Goal: Information Seeking & Learning: Find contact information

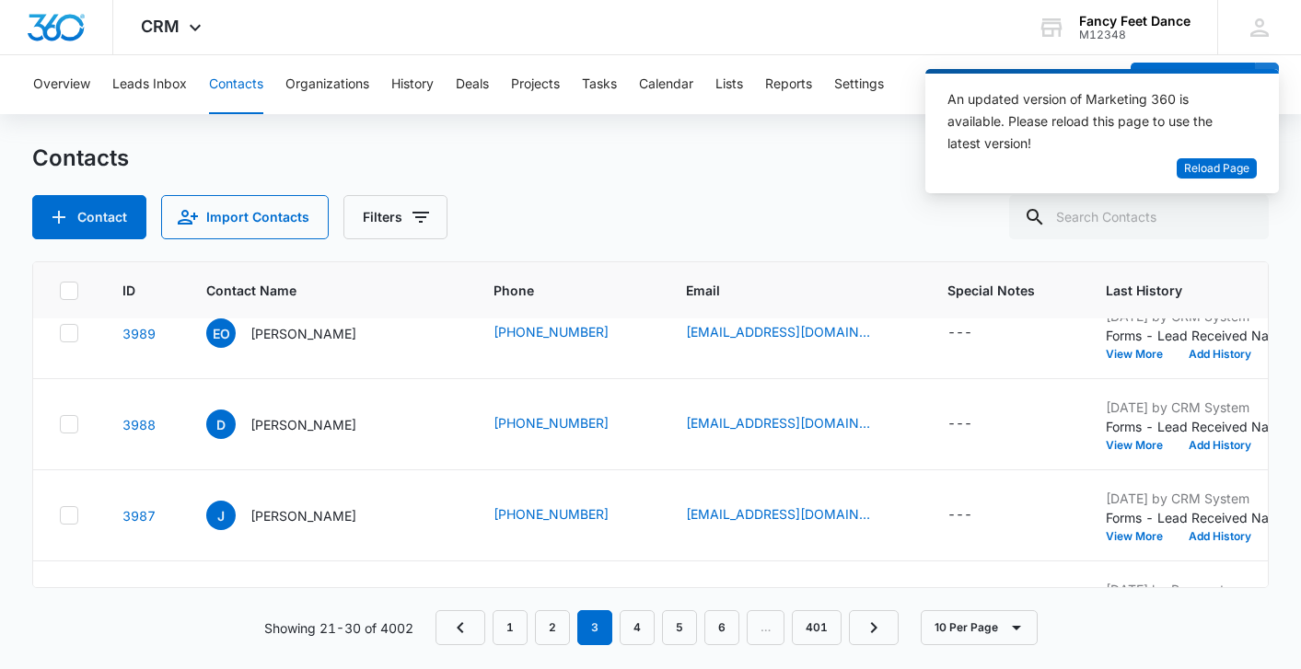
scroll to position [181, 4]
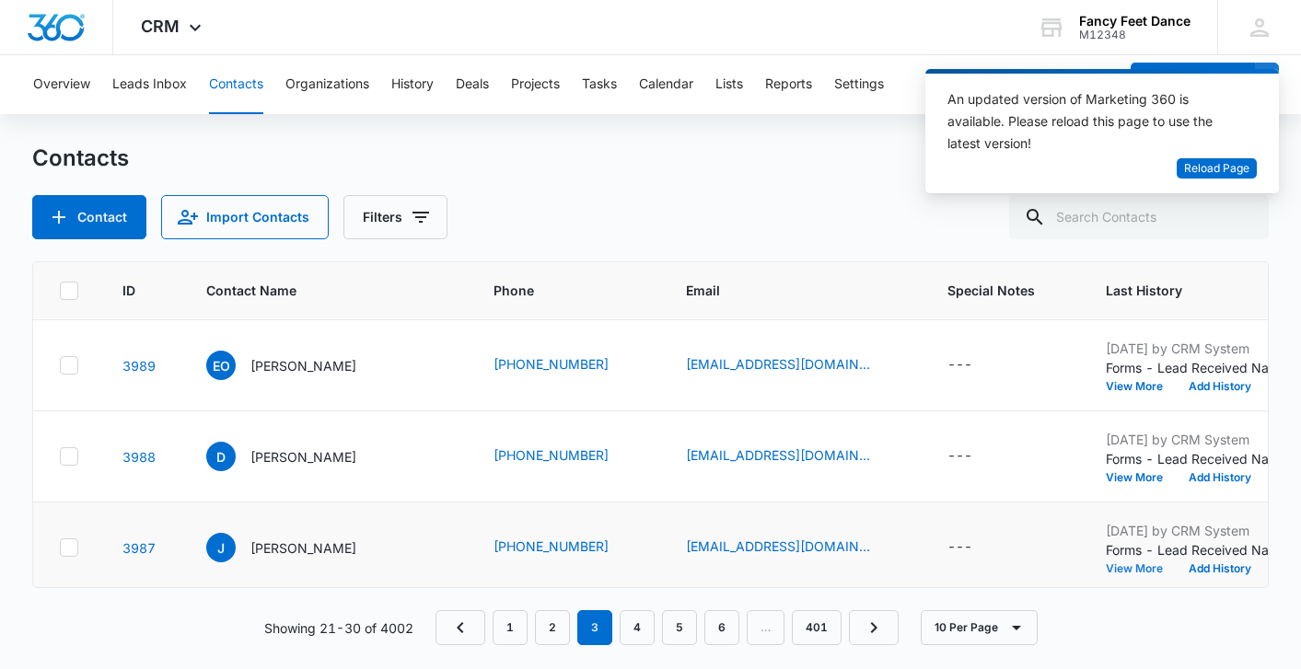
click at [1106, 564] on button "View More" at bounding box center [1141, 569] width 70 height 11
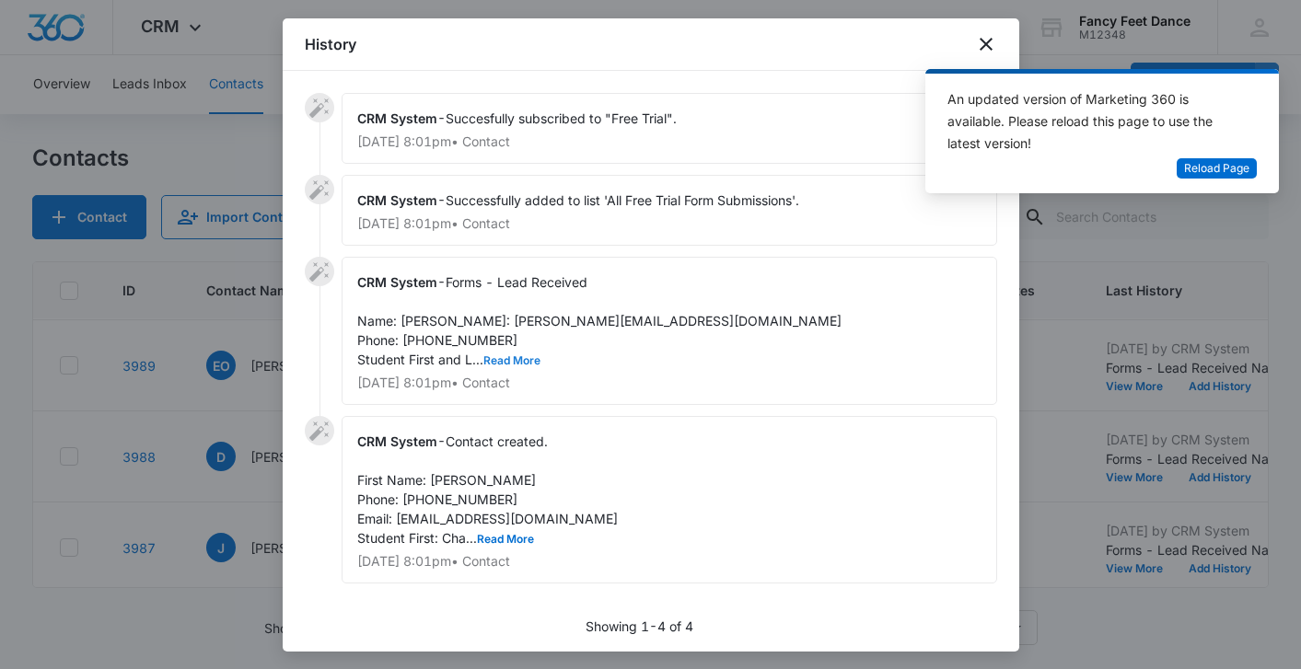
click at [515, 366] on button "Read More" at bounding box center [511, 360] width 57 height 11
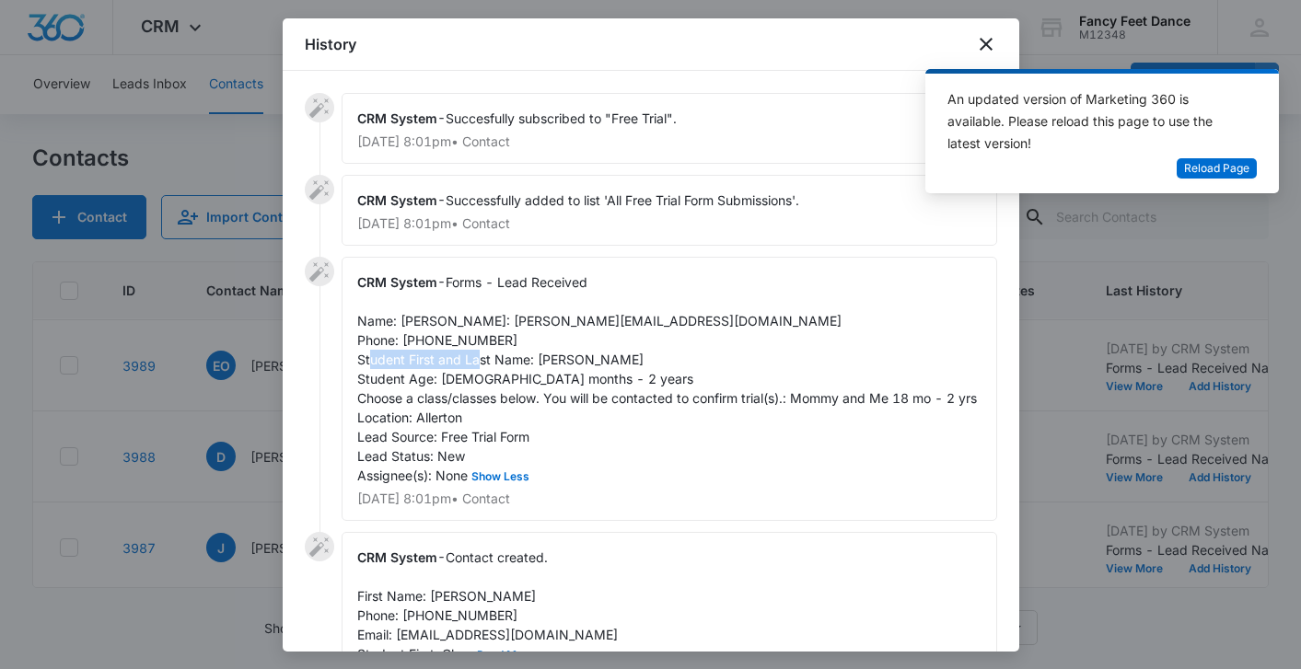
drag, startPoint x: 535, startPoint y: 380, endPoint x: 652, endPoint y: 376, distance: 117.0
click at [652, 376] on div "CRM System - Forms - Lead Received Name: [PERSON_NAME]: [PERSON_NAME][EMAIL_ADD…" at bounding box center [670, 389] width 656 height 264
click at [444, 357] on span "Forms - Lead Received Name: [PERSON_NAME]: [PERSON_NAME][EMAIL_ADDRESS][DOMAIN_…" at bounding box center [667, 378] width 620 height 209
copy span "3478816422"
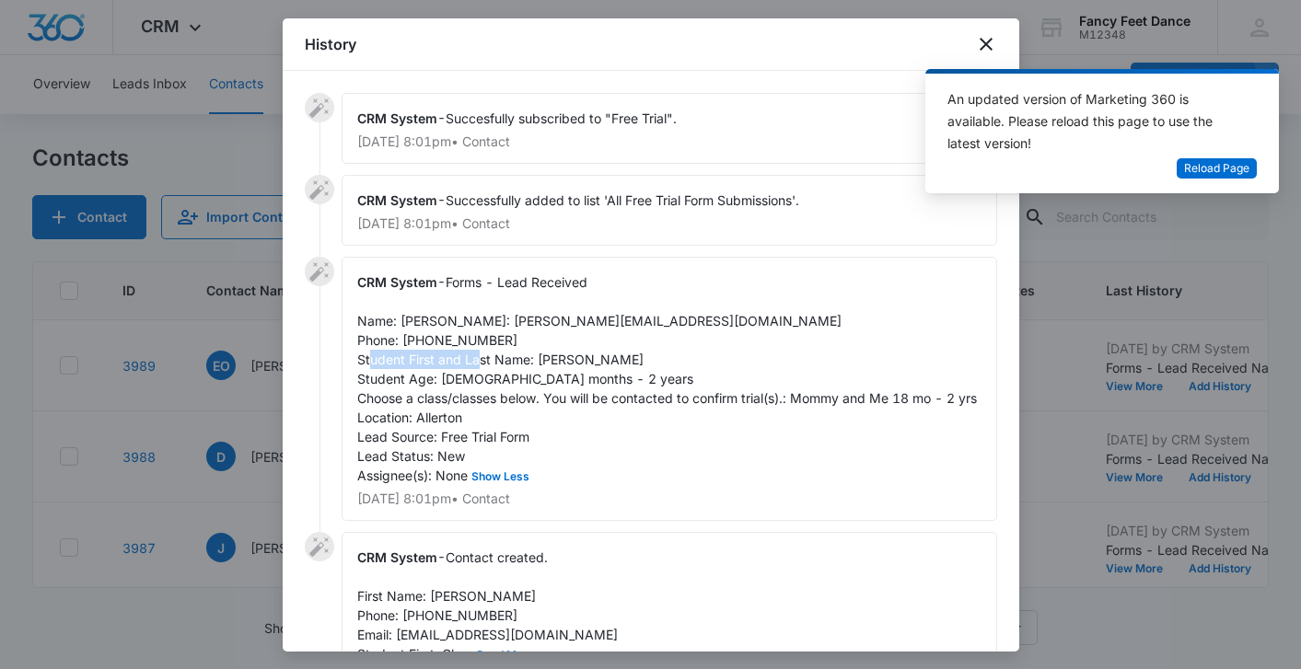
drag, startPoint x: 539, startPoint y: 372, endPoint x: 647, endPoint y: 372, distance: 108.7
click at [647, 372] on div "CRM System - Forms - Lead Received Name: [PERSON_NAME]: [PERSON_NAME][EMAIL_ADD…" at bounding box center [670, 389] width 656 height 264
copy span "[PERSON_NAME]"
click at [402, 325] on span "Forms - Lead Received Name: [PERSON_NAME]: [PERSON_NAME][EMAIL_ADDRESS][DOMAIN_…" at bounding box center [667, 378] width 620 height 209
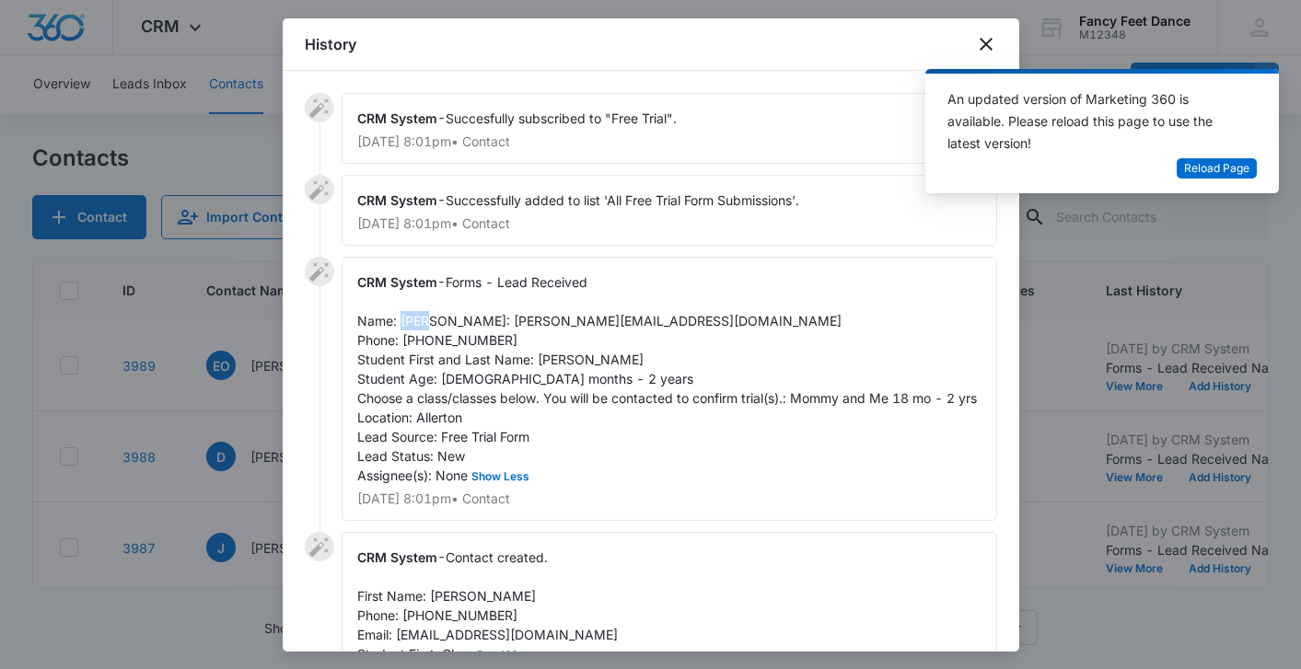
copy span "[PERSON_NAME]"
drag, startPoint x: 395, startPoint y: 340, endPoint x: 534, endPoint y: 336, distance: 139.1
click at [534, 336] on div "CRM System - Forms - Lead Received Name: [PERSON_NAME]: [PERSON_NAME][EMAIL_ADD…" at bounding box center [670, 389] width 656 height 264
copy span "[EMAIL_ADDRESS][DOMAIN_NAME]"
click at [424, 359] on span "Forms - Lead Received Name: [PERSON_NAME]: [PERSON_NAME][EMAIL_ADDRESS][DOMAIN_…" at bounding box center [667, 378] width 620 height 209
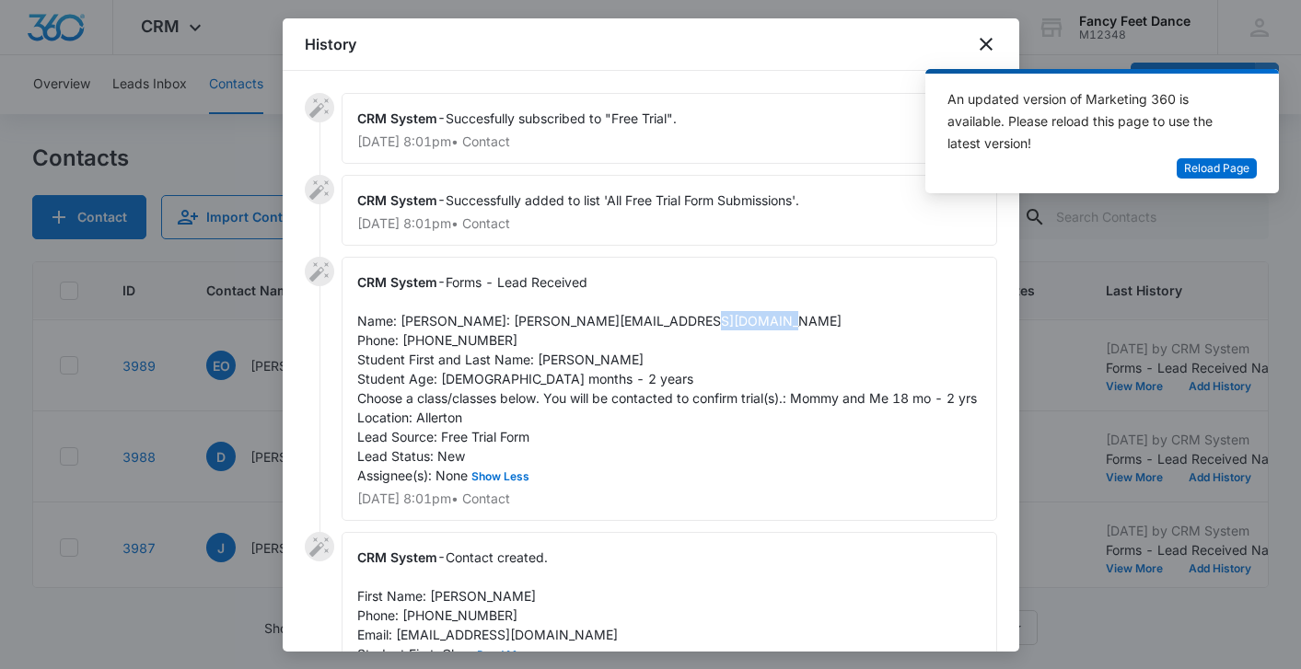
click at [424, 359] on span "Forms - Lead Received Name: [PERSON_NAME]: [PERSON_NAME][EMAIL_ADDRESS][DOMAIN_…" at bounding box center [667, 378] width 620 height 209
copy span "3478816422"
click at [281, 359] on div at bounding box center [650, 334] width 1301 height 669
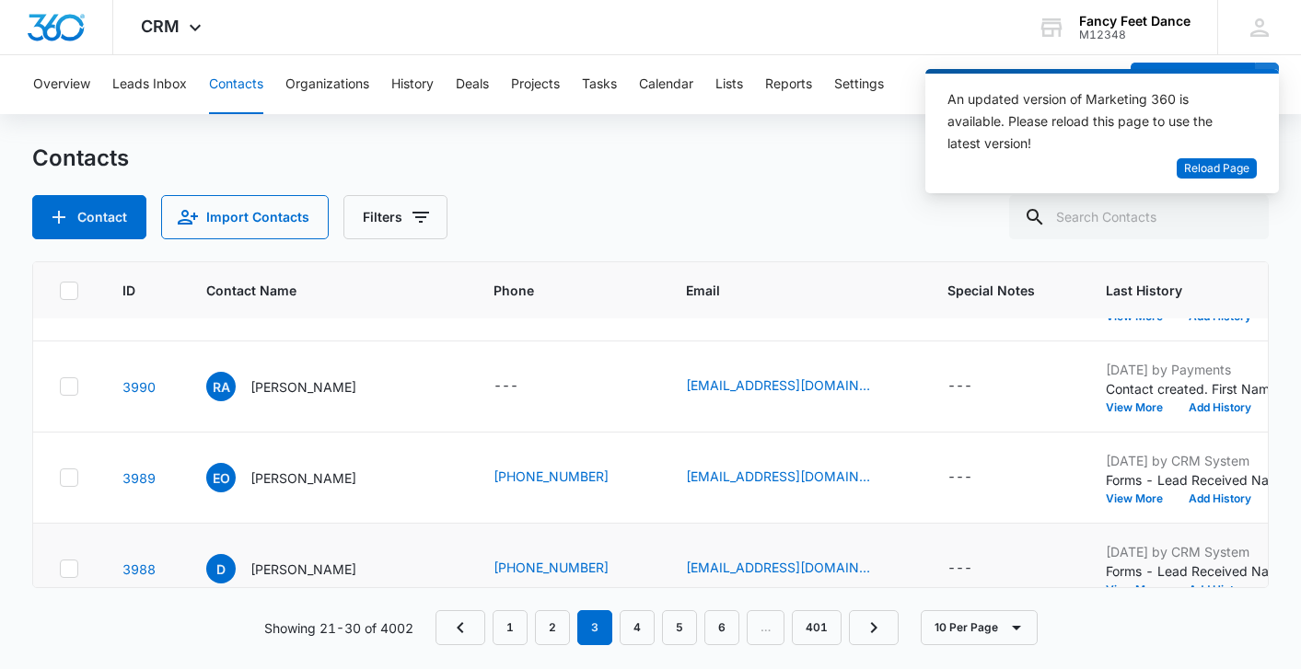
scroll to position [99, 4]
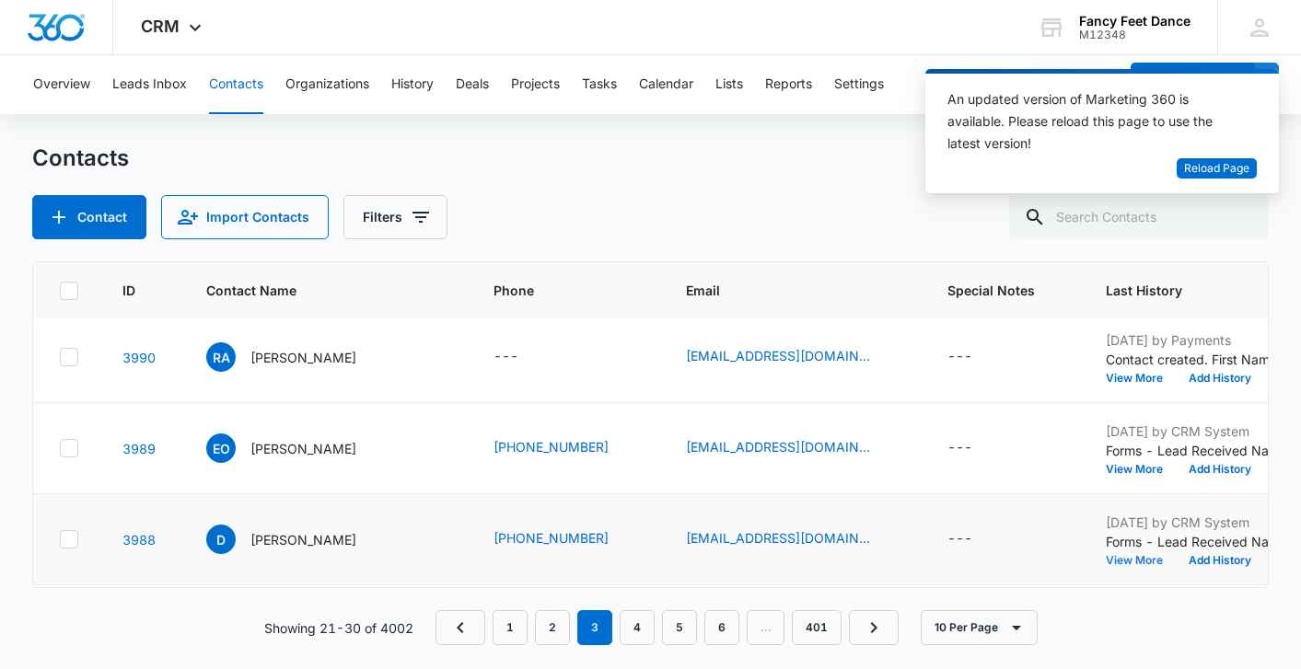
click at [1106, 559] on button "View More" at bounding box center [1141, 560] width 70 height 11
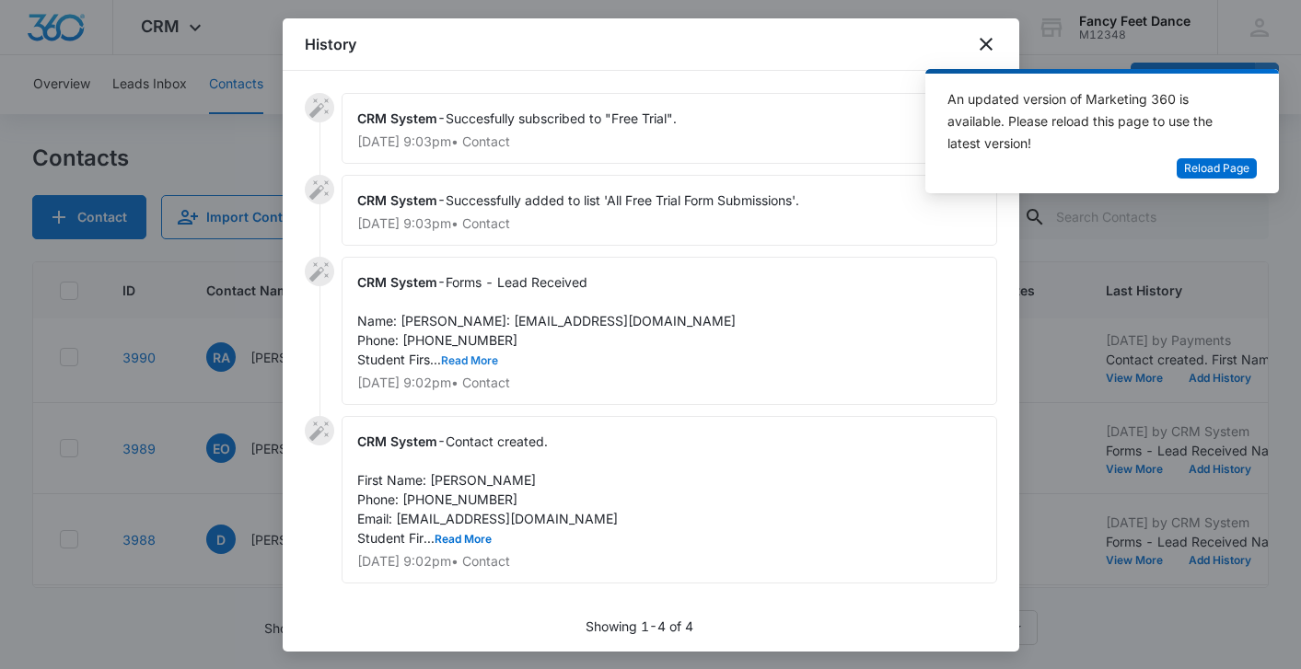
click at [471, 366] on button "Read More" at bounding box center [469, 360] width 57 height 11
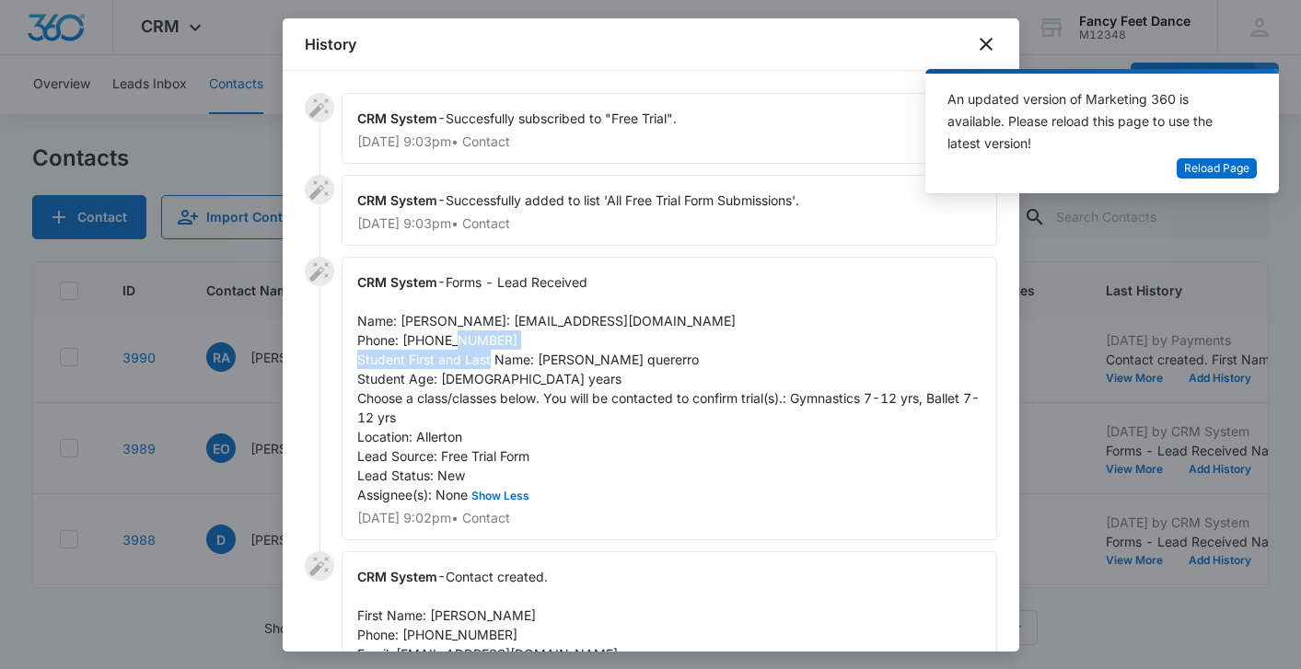
drag, startPoint x: 534, startPoint y: 374, endPoint x: 650, endPoint y: 365, distance: 116.4
click at [650, 366] on div "CRM System - Forms - Lead Received Name: [PERSON_NAME]: [EMAIL_ADDRESS][DOMAIN_…" at bounding box center [670, 399] width 656 height 284
click at [514, 354] on span "Forms - Lead Received Name: [PERSON_NAME]: [EMAIL_ADDRESS][DOMAIN_NAME] Phone: …" at bounding box center [668, 388] width 622 height 228
drag, startPoint x: 527, startPoint y: 358, endPoint x: 424, endPoint y: 357, distance: 102.2
click at [424, 357] on span "Forms - Lead Received Name: [PERSON_NAME]: [EMAIL_ADDRESS][DOMAIN_NAME] Phone: …" at bounding box center [668, 388] width 622 height 228
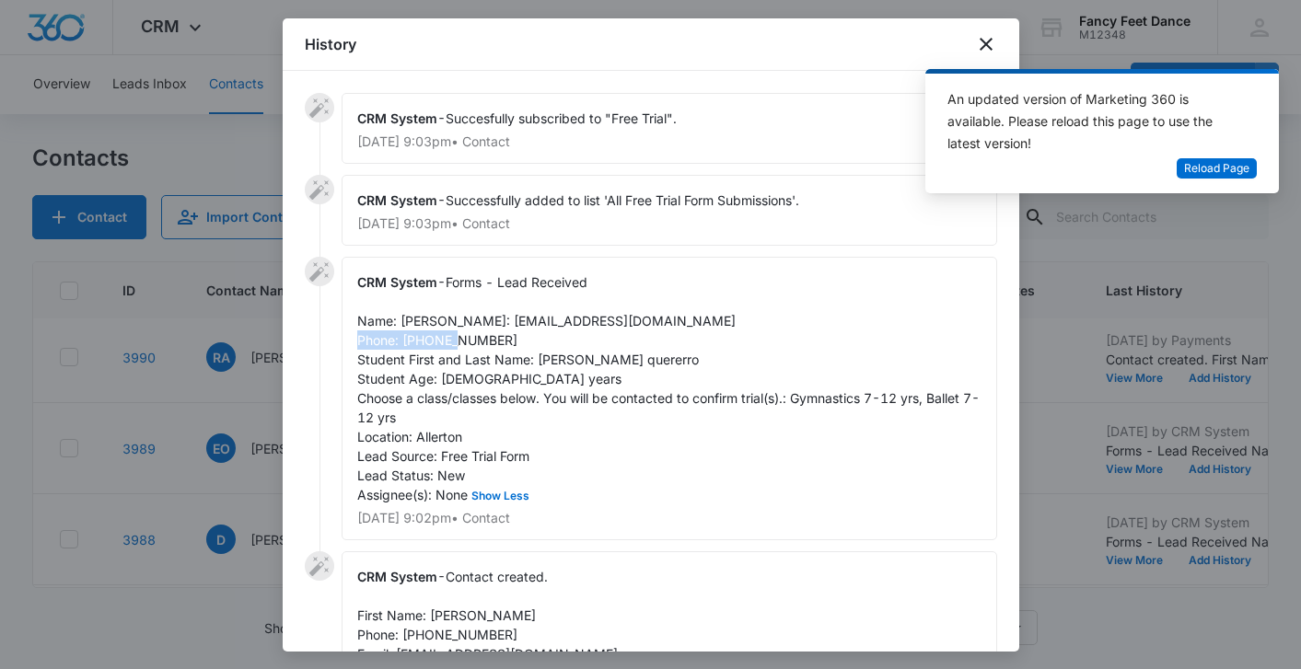
click at [508, 365] on span "Forms - Lead Received Name: [PERSON_NAME]: [EMAIL_ADDRESS][DOMAIN_NAME] Phone: …" at bounding box center [668, 388] width 622 height 228
drag, startPoint x: 537, startPoint y: 379, endPoint x: 653, endPoint y: 378, distance: 116.0
click at [657, 379] on div "CRM System - Forms - Lead Received Name: [PERSON_NAME]: [EMAIL_ADDRESS][DOMAIN_…" at bounding box center [670, 399] width 656 height 284
copy span "Wilmaris quererro"
click at [414, 322] on span "Forms - Lead Received Name: [PERSON_NAME]: [EMAIL_ADDRESS][DOMAIN_NAME] Phone: …" at bounding box center [668, 388] width 622 height 228
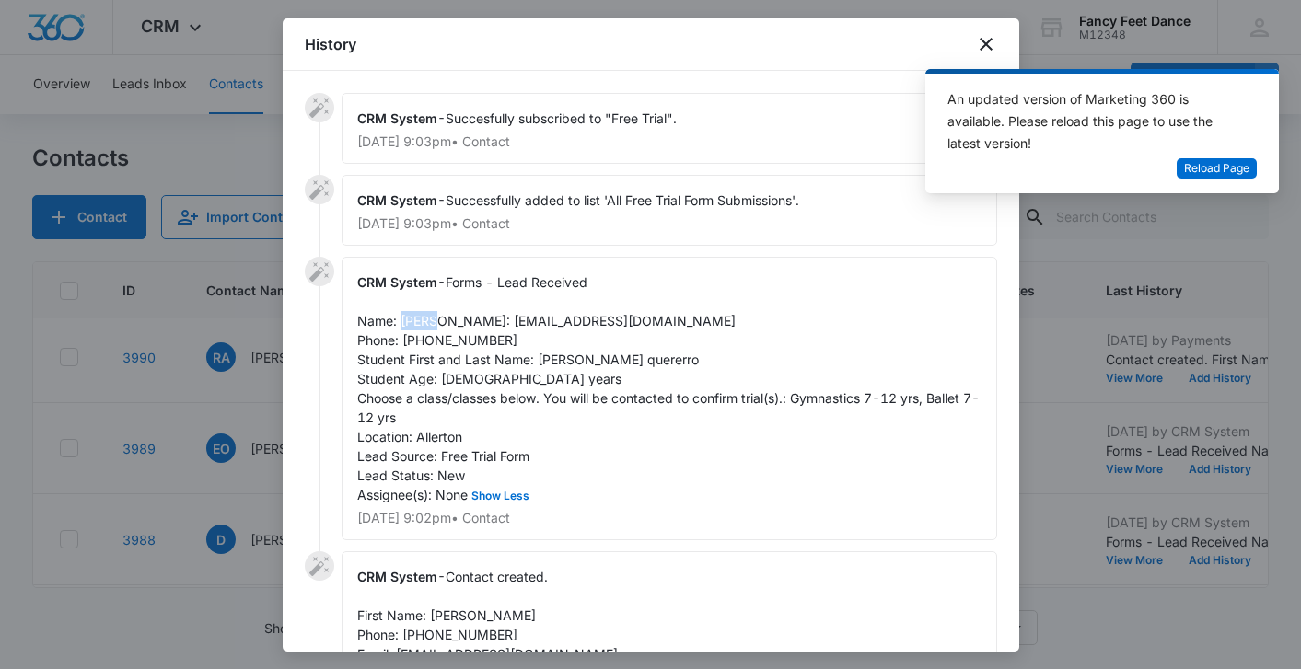
click at [414, 322] on span "Forms - Lead Received Name: [PERSON_NAME]: [EMAIL_ADDRESS][DOMAIN_NAME] Phone: …" at bounding box center [668, 388] width 622 height 228
copy span "[PERSON_NAME]"
drag, startPoint x: 529, startPoint y: 355, endPoint x: 424, endPoint y: 352, distance: 106.0
click at [424, 352] on div "CRM System - Forms - Lead Received Name: [PERSON_NAME]: [EMAIL_ADDRESS][DOMAIN_…" at bounding box center [670, 399] width 656 height 284
copy span "[PHONE_NUMBER]"
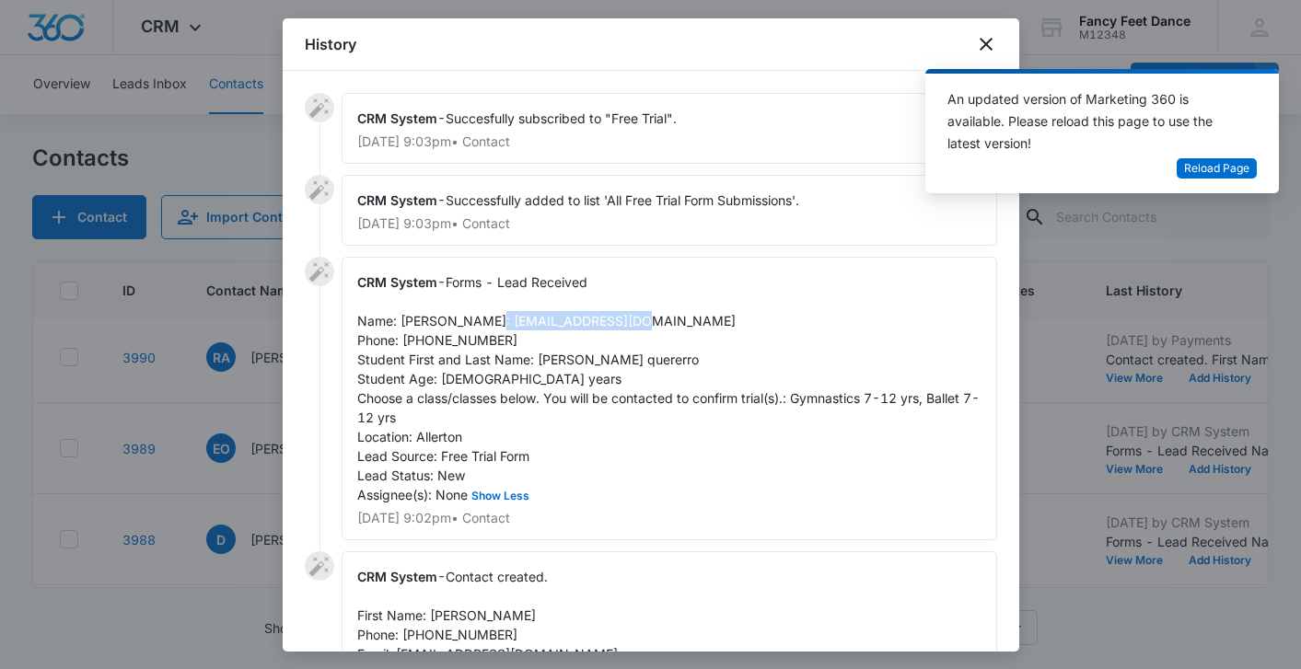
drag, startPoint x: 396, startPoint y: 343, endPoint x: 557, endPoint y: 343, distance: 161.1
click at [558, 343] on div "CRM System - Forms - Lead Received Name: [PERSON_NAME]: [EMAIL_ADDRESS][DOMAIN_…" at bounding box center [670, 399] width 656 height 284
copy span "[EMAIL_ADDRESS][DOMAIN_NAME]"
click at [194, 344] on div at bounding box center [650, 334] width 1301 height 669
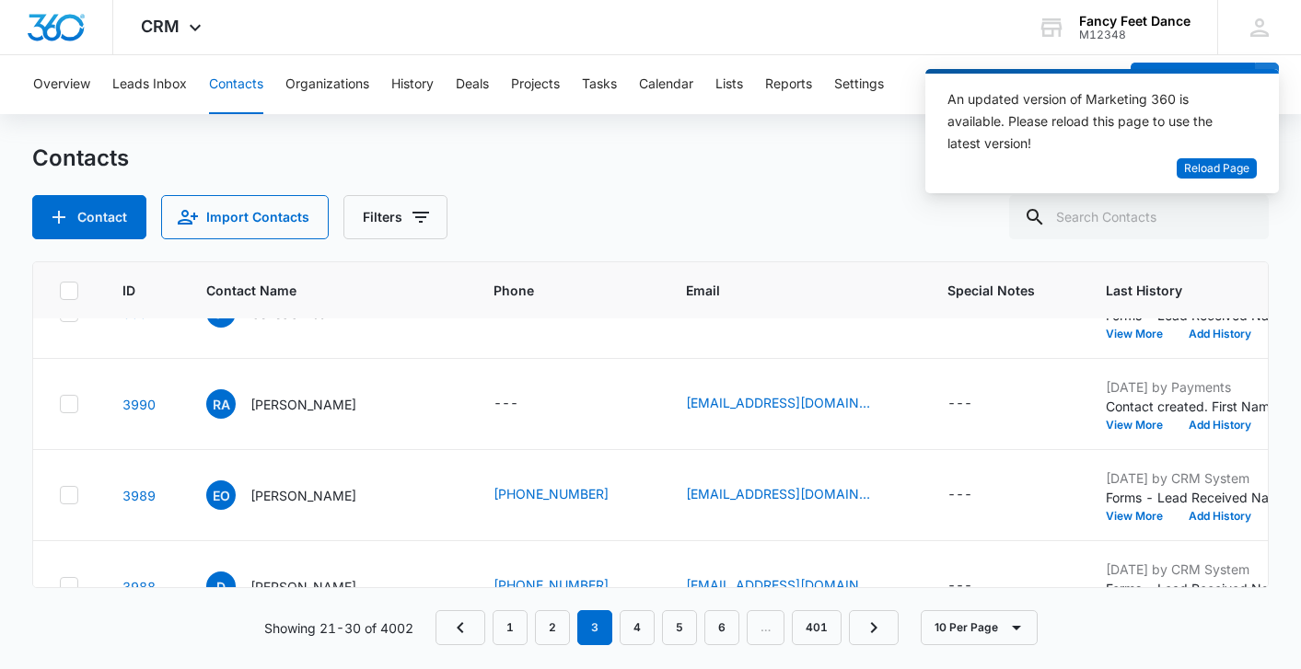
scroll to position [0, 4]
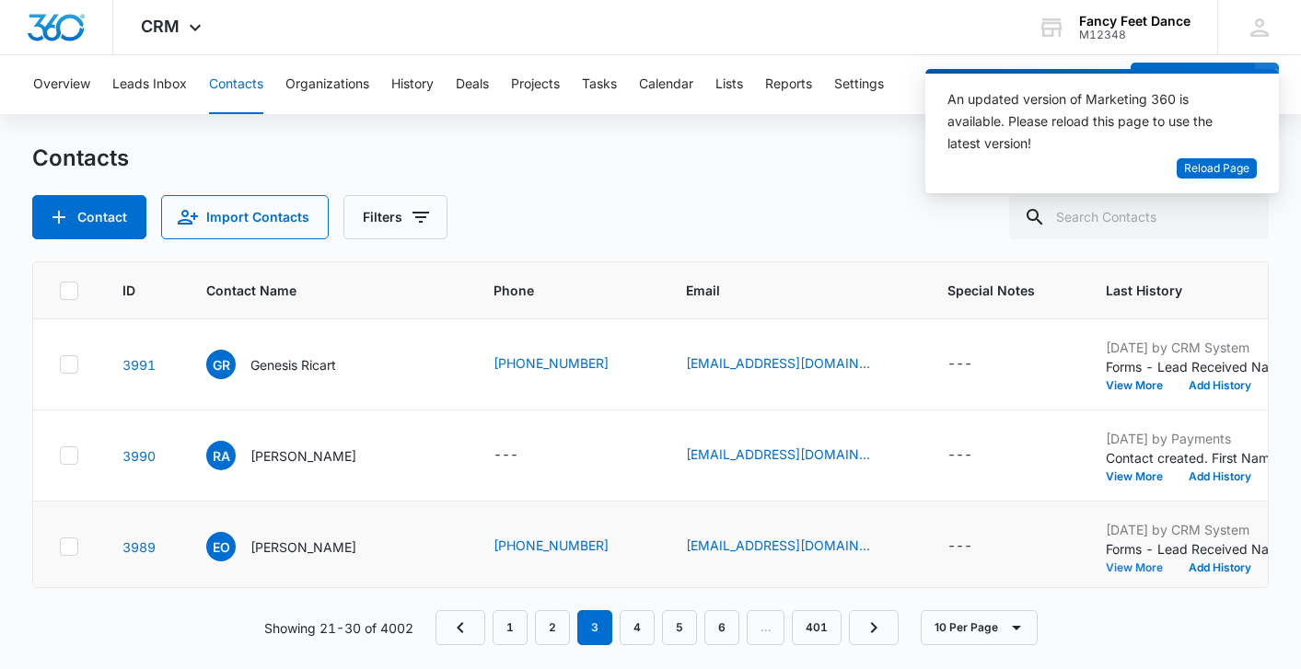
click at [1106, 566] on button "View More" at bounding box center [1141, 568] width 70 height 11
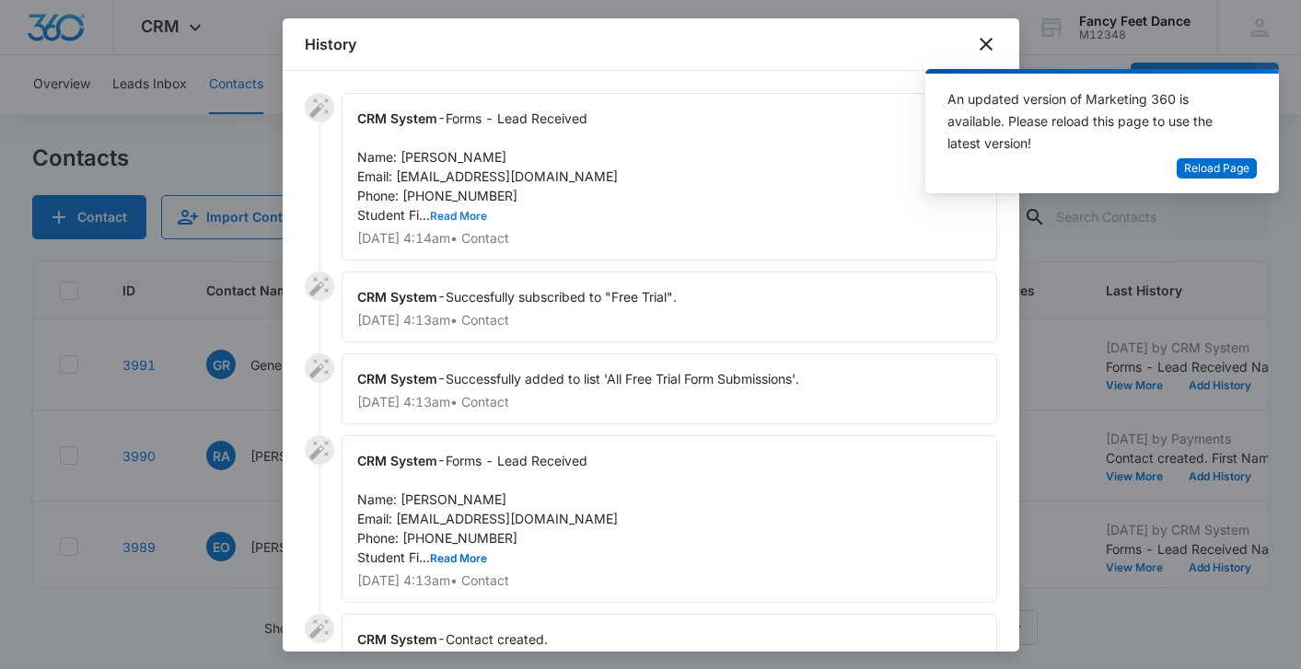
click at [462, 217] on button "Read More" at bounding box center [458, 216] width 57 height 11
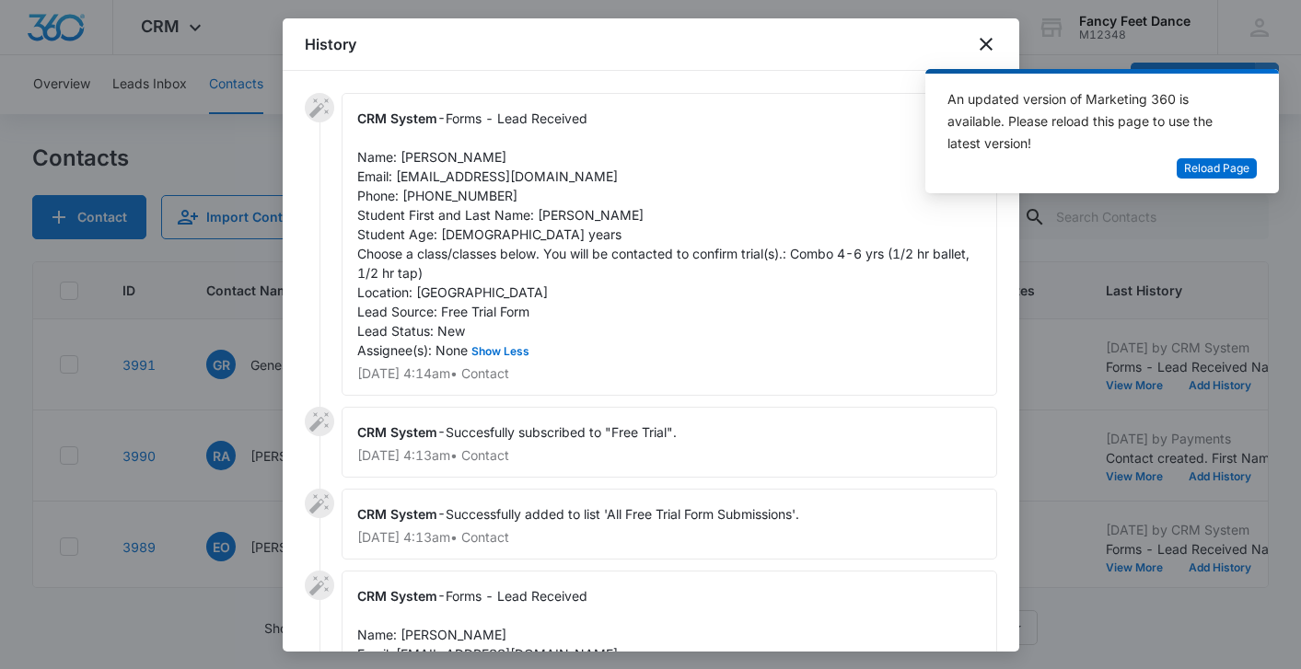
click at [536, 215] on span "Forms - Lead Received Name: [PERSON_NAME] Email: [EMAIL_ADDRESS][DOMAIN_NAME] P…" at bounding box center [665, 234] width 616 height 248
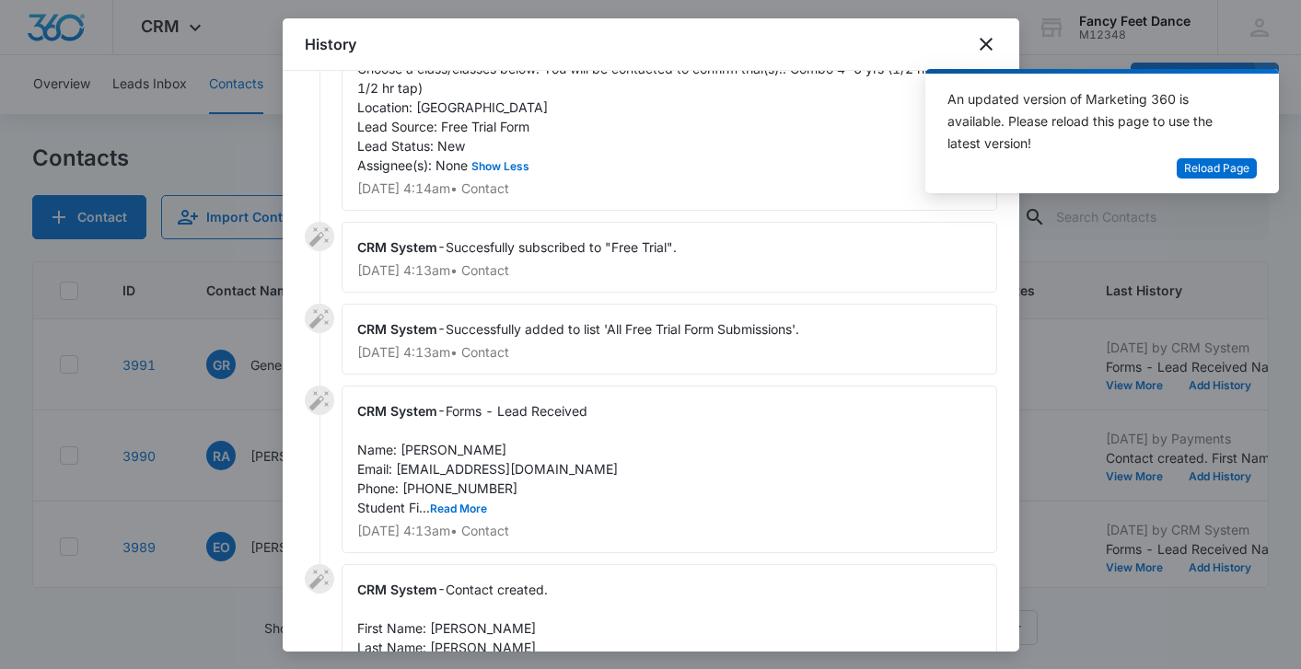
scroll to position [195, 0]
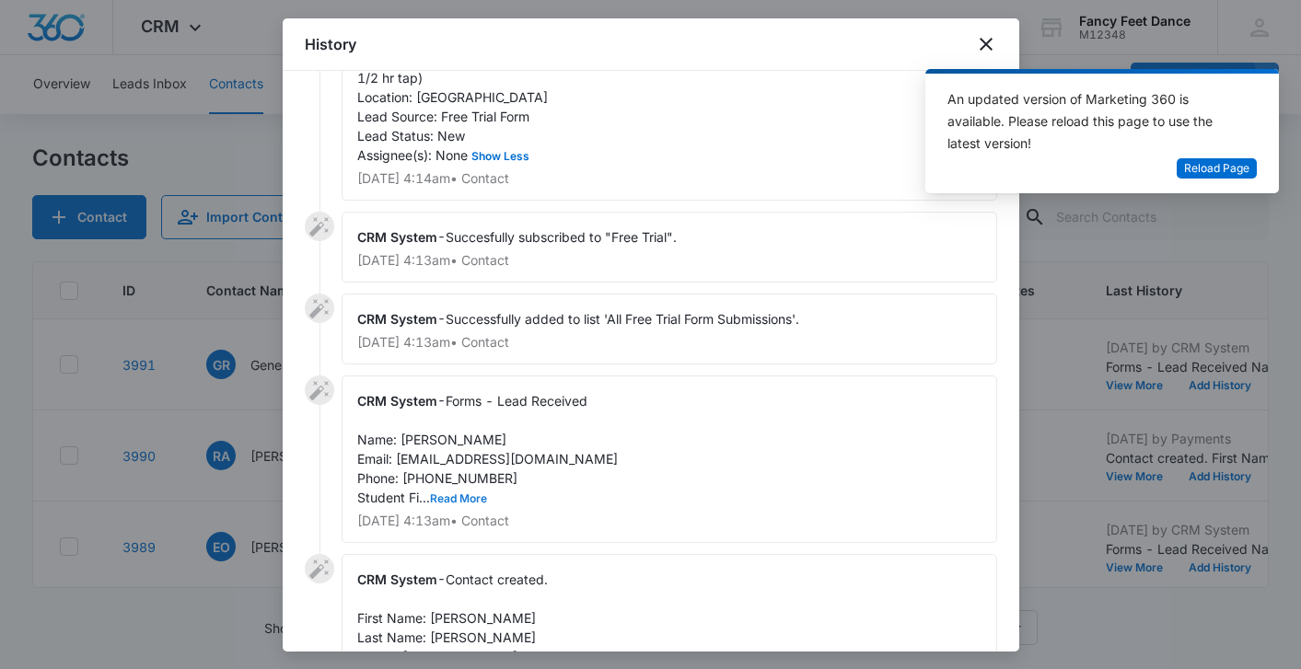
click at [471, 497] on button "Read More" at bounding box center [458, 499] width 57 height 11
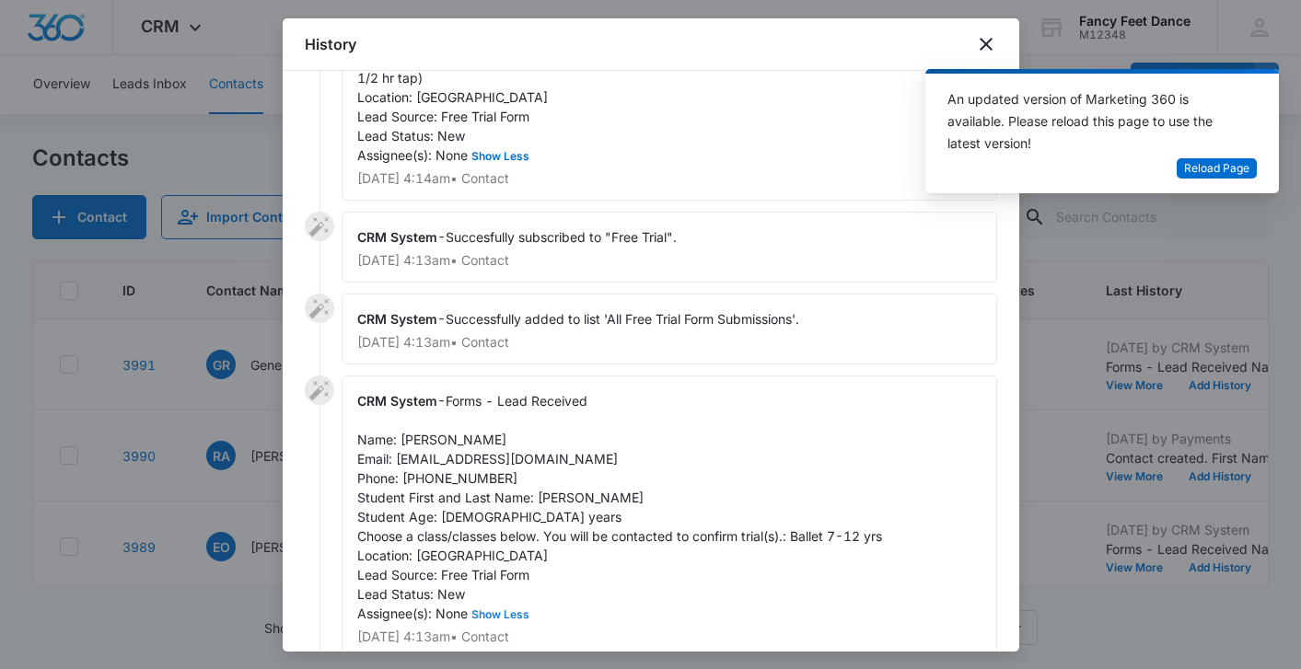
scroll to position [0, 0]
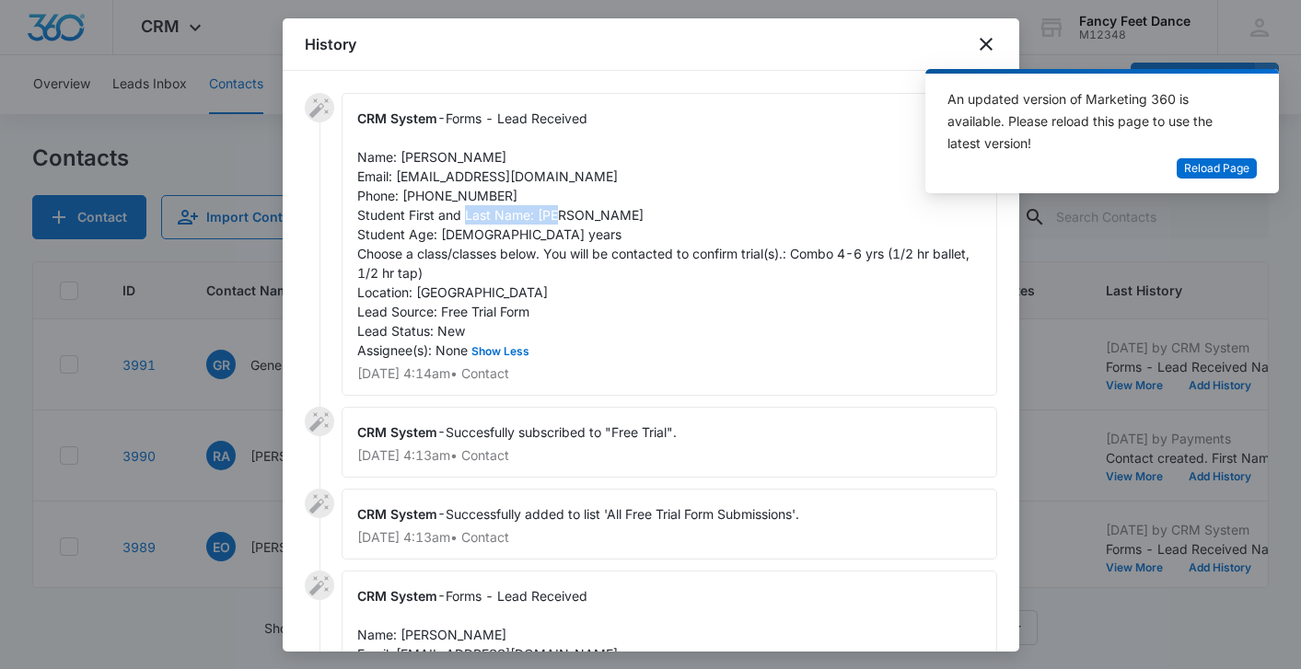
drag, startPoint x: 535, startPoint y: 213, endPoint x: 626, endPoint y: 205, distance: 91.5
click at [626, 208] on div "CRM System - Forms - Lead Received Name: [PERSON_NAME] Email: [EMAIL_ADDRESS][D…" at bounding box center [670, 244] width 656 height 303
copy span "[PERSON_NAME]"
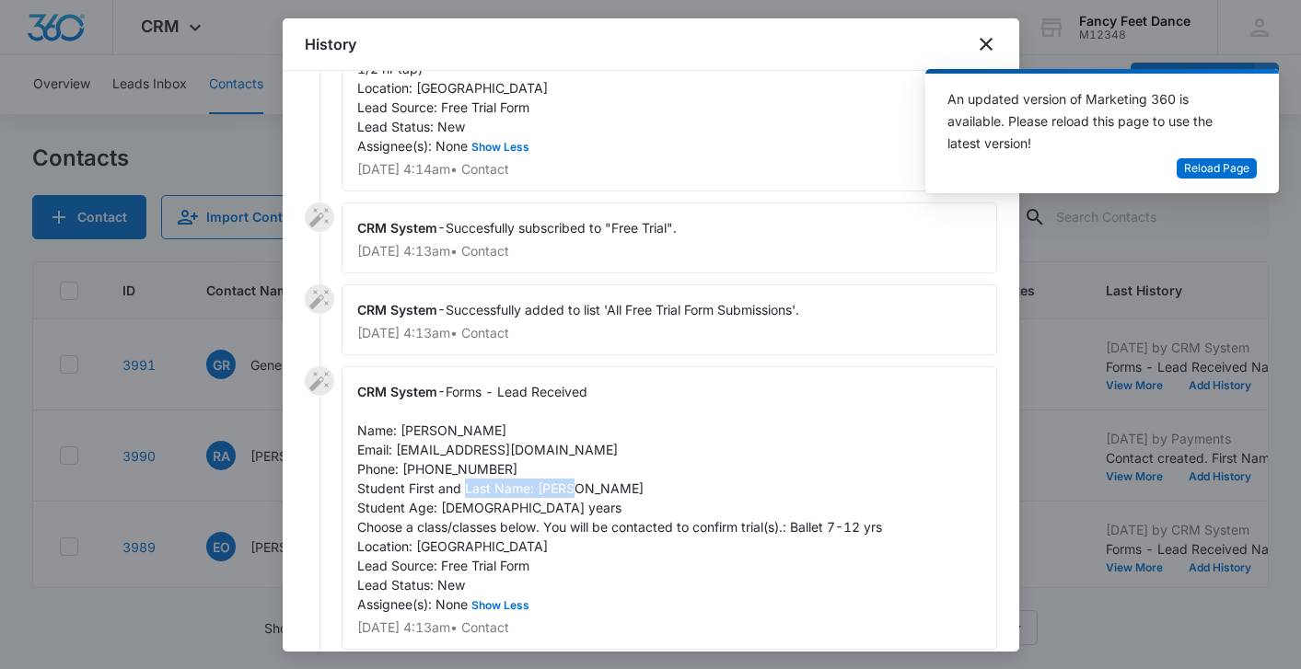
drag, startPoint x: 537, startPoint y: 491, endPoint x: 659, endPoint y: 482, distance: 122.7
click at [661, 482] on div "CRM System - Forms - Lead Received Name: [PERSON_NAME] Email: [EMAIL_ADDRESS][D…" at bounding box center [670, 508] width 656 height 284
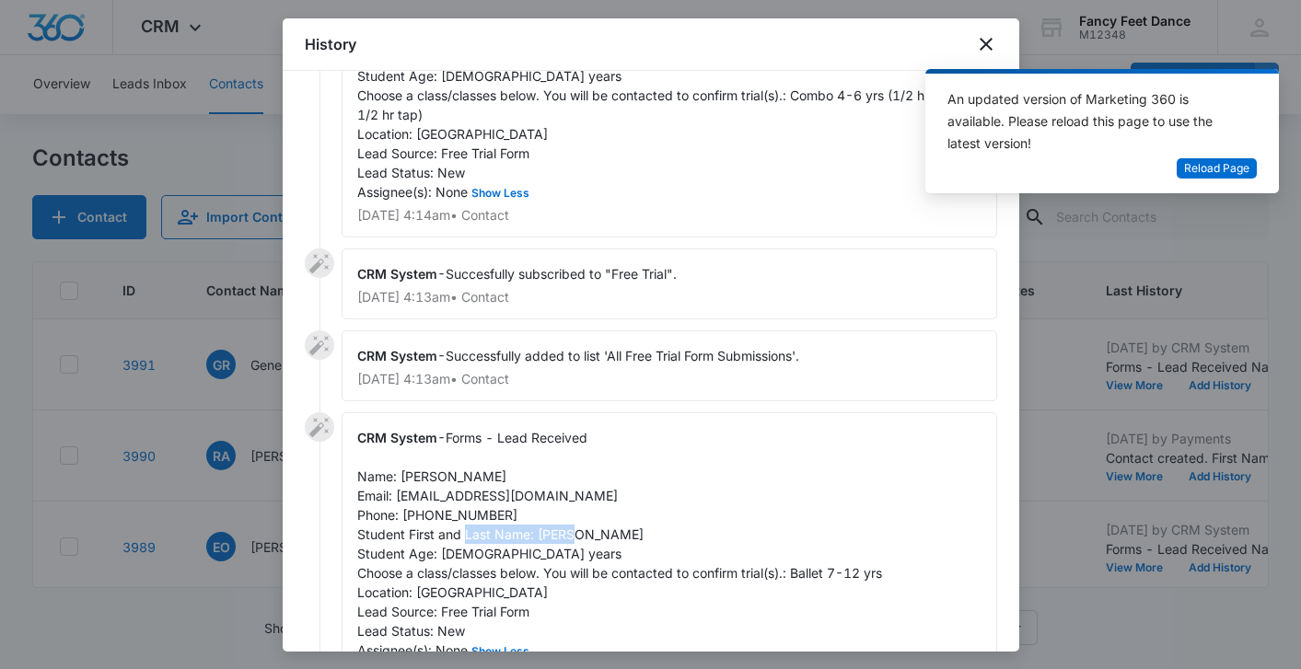
scroll to position [163, 0]
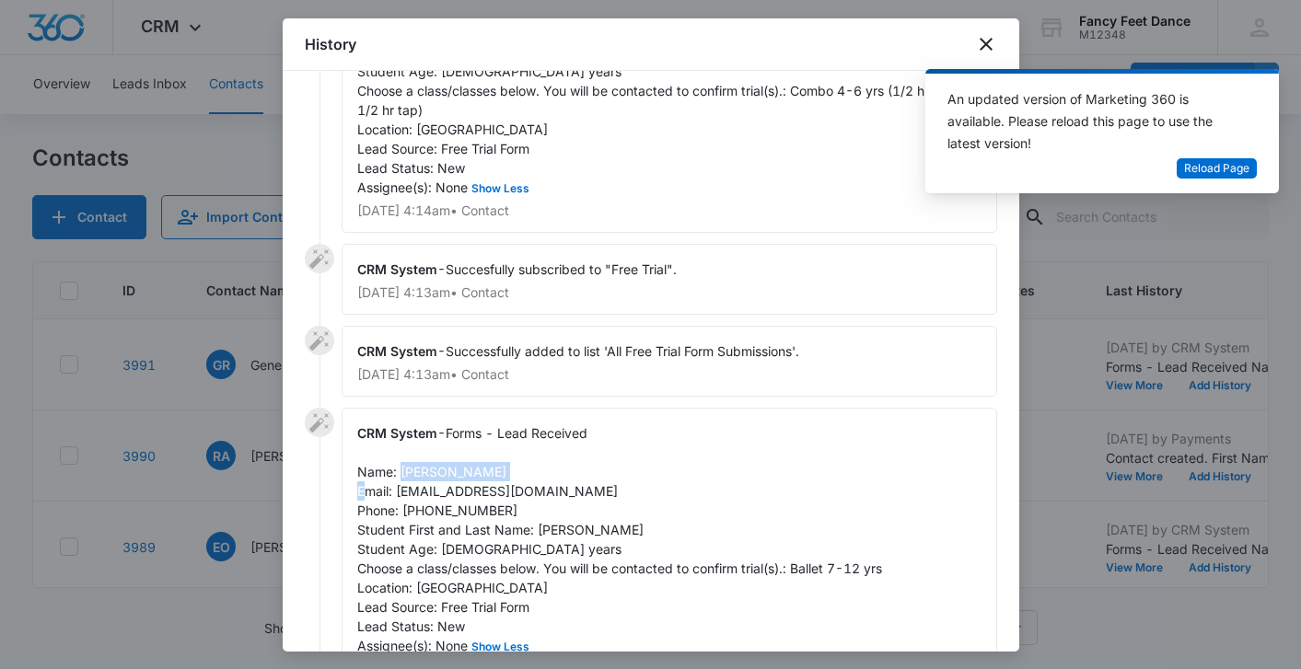
drag, startPoint x: 398, startPoint y: 470, endPoint x: 506, endPoint y: 459, distance: 108.2
click at [509, 463] on div "CRM System - Forms - Lead Received Name: [PERSON_NAME] Email: [EMAIL_ADDRESS][D…" at bounding box center [670, 550] width 656 height 284
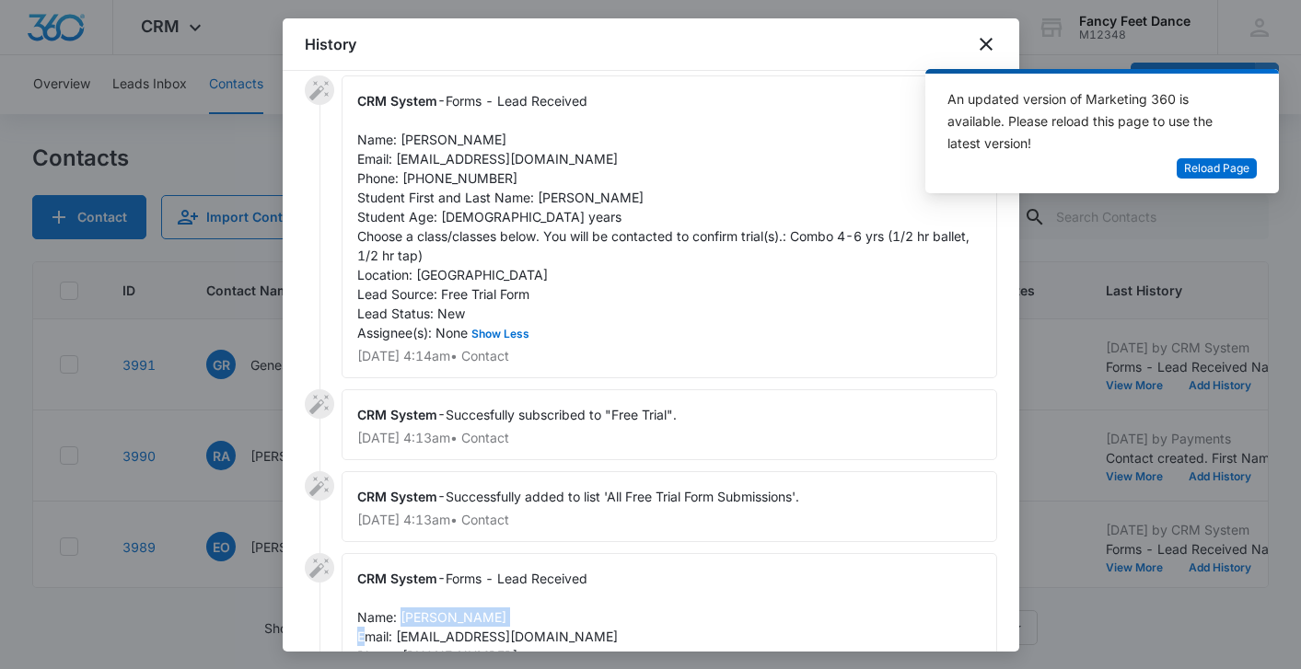
scroll to position [14, 0]
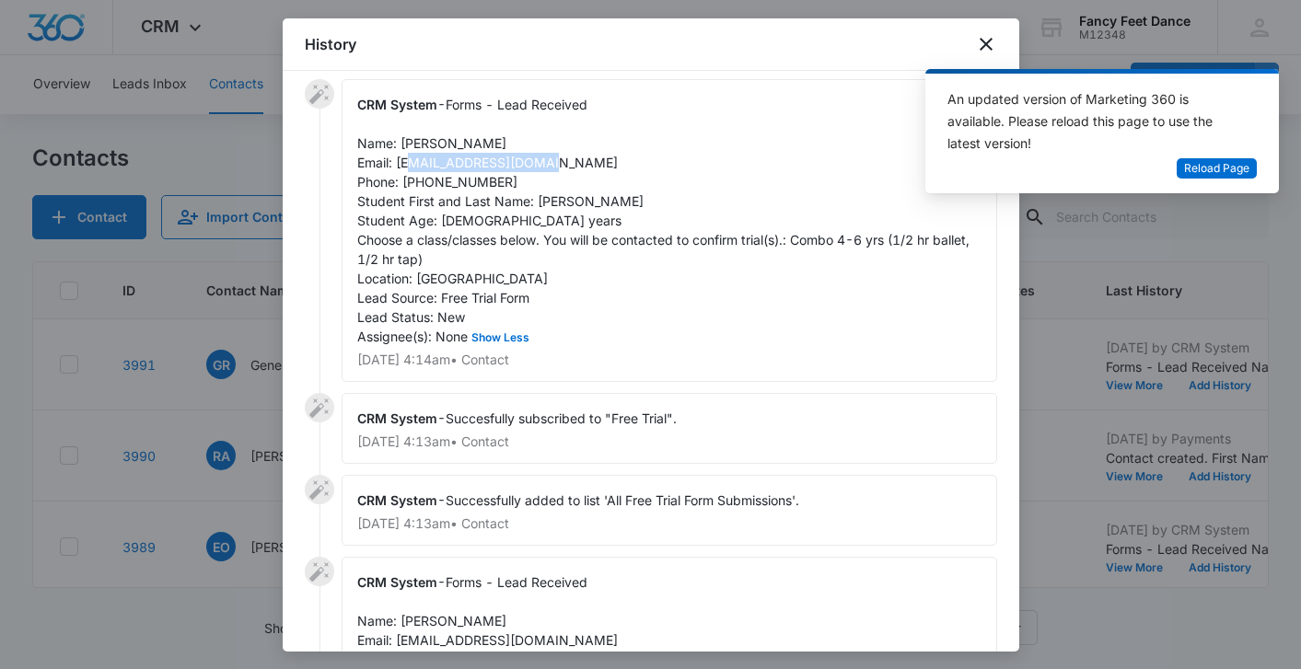
drag, startPoint x: 394, startPoint y: 161, endPoint x: 544, endPoint y: 162, distance: 150.1
click at [547, 165] on div "CRM System - Forms - Lead Received Name: [PERSON_NAME] Email: [EMAIL_ADDRESS][D…" at bounding box center [670, 230] width 656 height 303
click at [457, 185] on span "Forms - Lead Received Name: [PERSON_NAME] Email: [EMAIL_ADDRESS][DOMAIN_NAME] P…" at bounding box center [665, 221] width 616 height 248
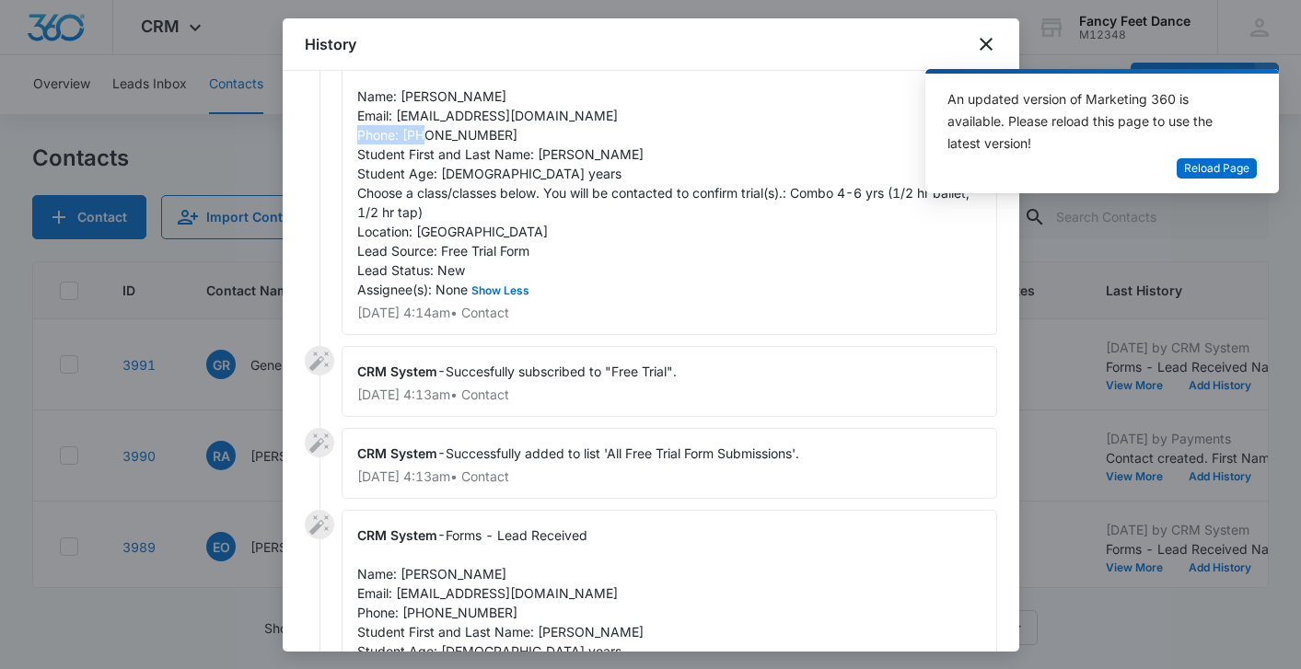
scroll to position [456, 0]
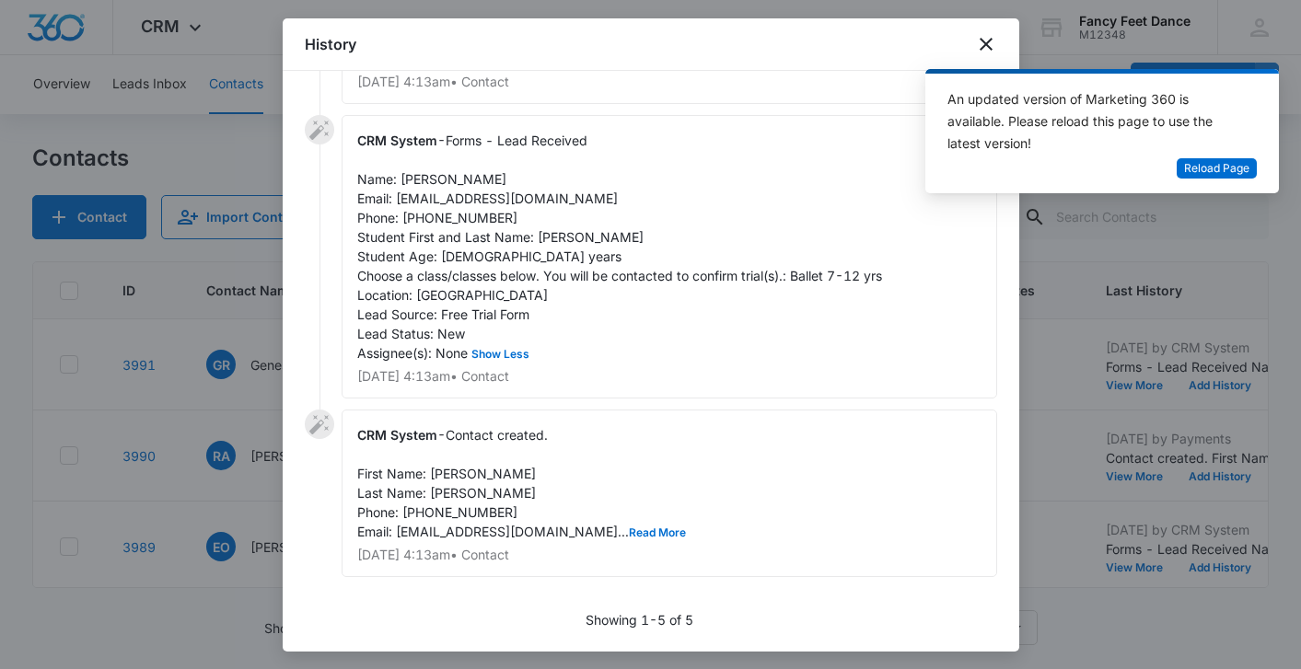
click at [221, 446] on div at bounding box center [650, 334] width 1301 height 669
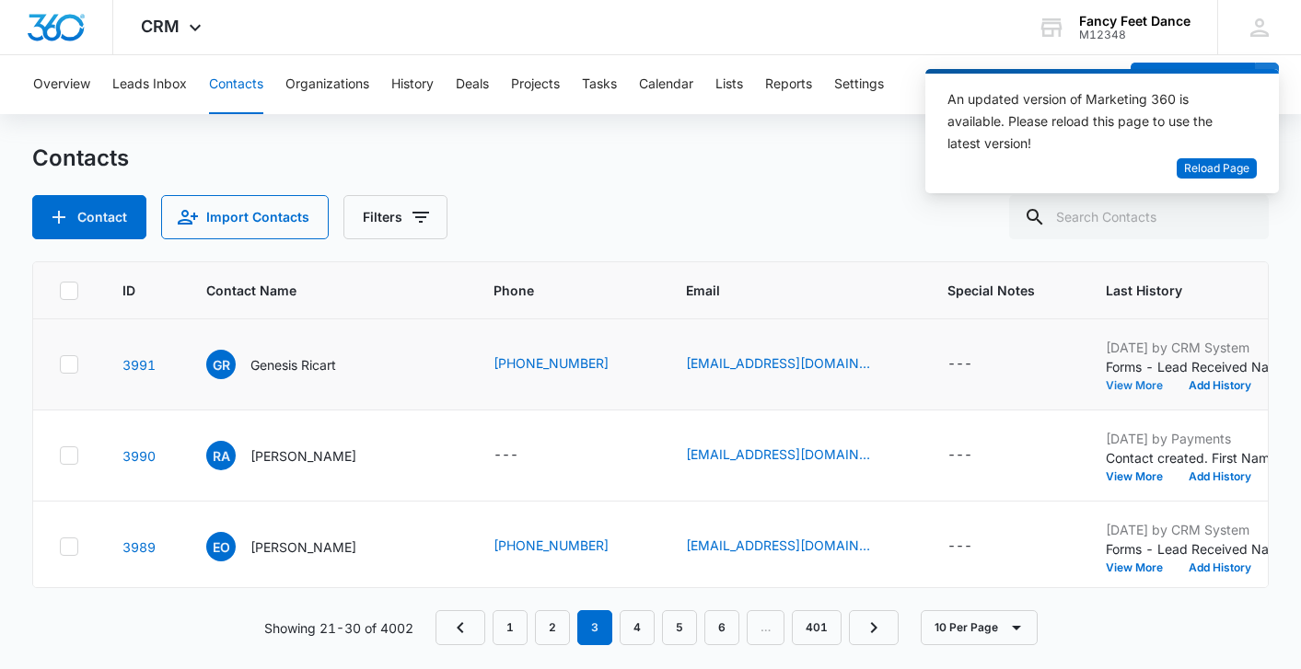
click at [1106, 384] on button "View More" at bounding box center [1141, 385] width 70 height 11
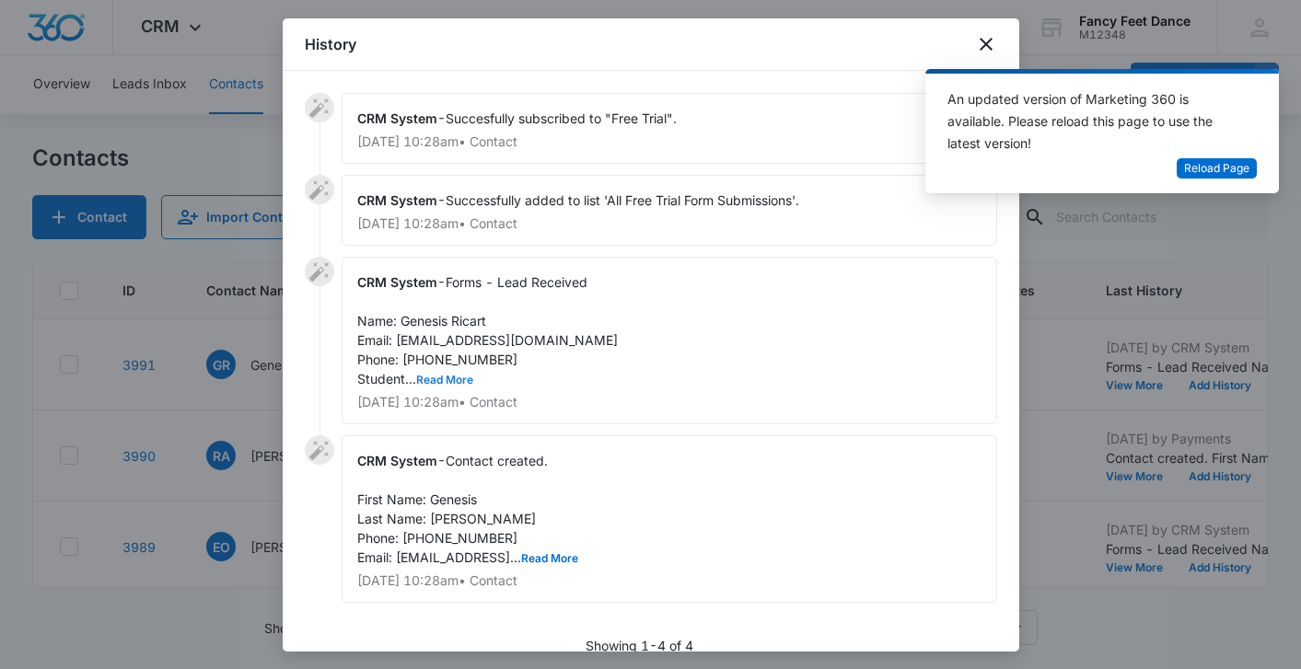
click at [455, 380] on button "Read More" at bounding box center [444, 380] width 57 height 11
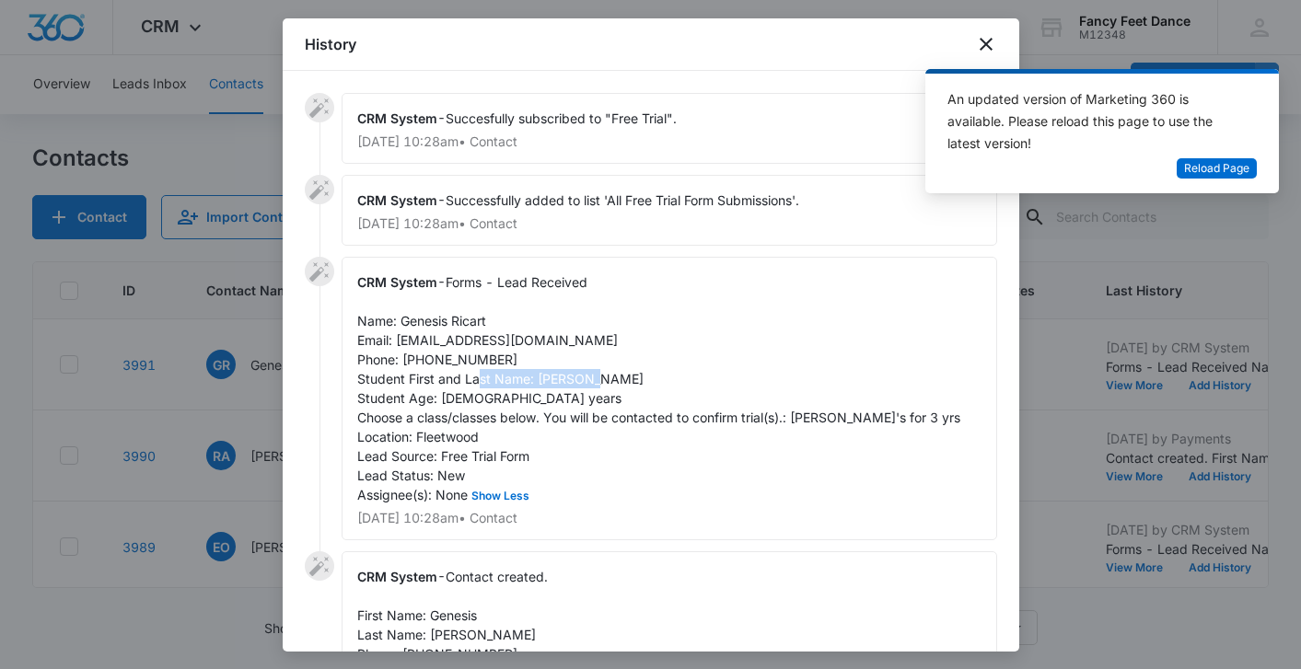
drag, startPoint x: 537, startPoint y: 378, endPoint x: 654, endPoint y: 376, distance: 117.0
click at [655, 377] on div "CRM System - Forms - Lead Received Name: Genesis Ricart Email: [EMAIL_ADDRESS][…" at bounding box center [670, 399] width 656 height 284
drag, startPoint x: 401, startPoint y: 320, endPoint x: 502, endPoint y: 320, distance: 100.4
click at [502, 320] on div "CRM System - Forms - Lead Received Name: Genesis Ricart Email: [EMAIL_ADDRESS][…" at bounding box center [670, 399] width 656 height 284
click at [422, 359] on span "Forms - Lead Received Name: Genesis Ricart Email: [EMAIL_ADDRESS][DOMAIN_NAME] …" at bounding box center [658, 388] width 603 height 228
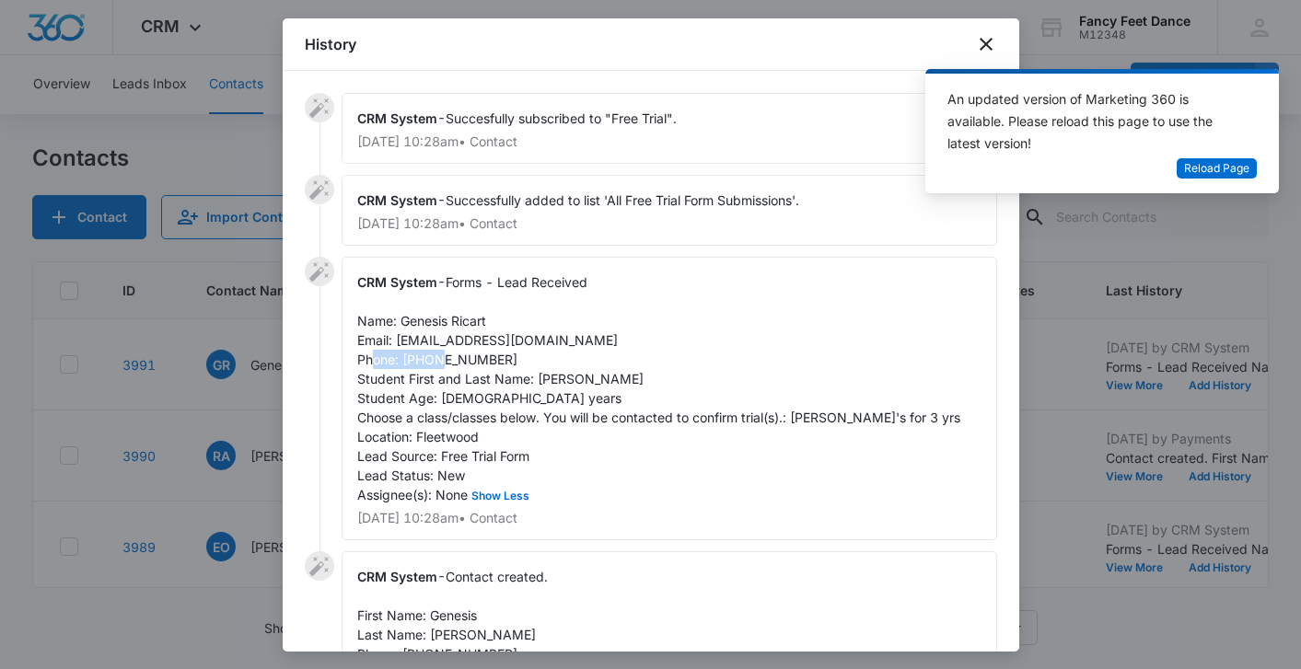
click at [422, 359] on span "Forms - Lead Received Name: Genesis Ricart Email: [EMAIL_ADDRESS][DOMAIN_NAME] …" at bounding box center [658, 388] width 603 height 228
click at [401, 342] on span "Forms - Lead Received Name: Genesis Ricart Email: [EMAIL_ADDRESS][DOMAIN_NAME] …" at bounding box center [658, 388] width 603 height 228
drag, startPoint x: 397, startPoint y: 342, endPoint x: 555, endPoint y: 332, distance: 158.6
click at [555, 332] on div "CRM System - Forms - Lead Received Name: Genesis Ricart Email: [EMAIL_ADDRESS][…" at bounding box center [670, 399] width 656 height 284
click at [219, 459] on div at bounding box center [650, 334] width 1301 height 669
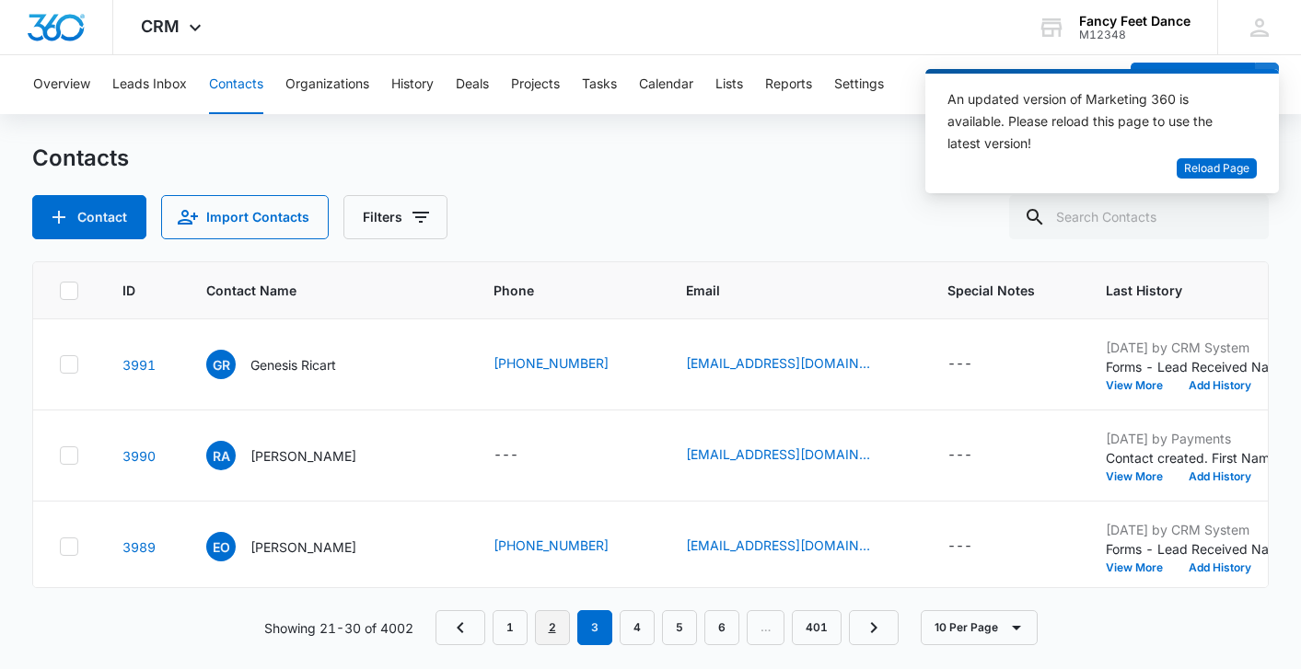
click at [553, 611] on link "2" at bounding box center [552, 627] width 35 height 35
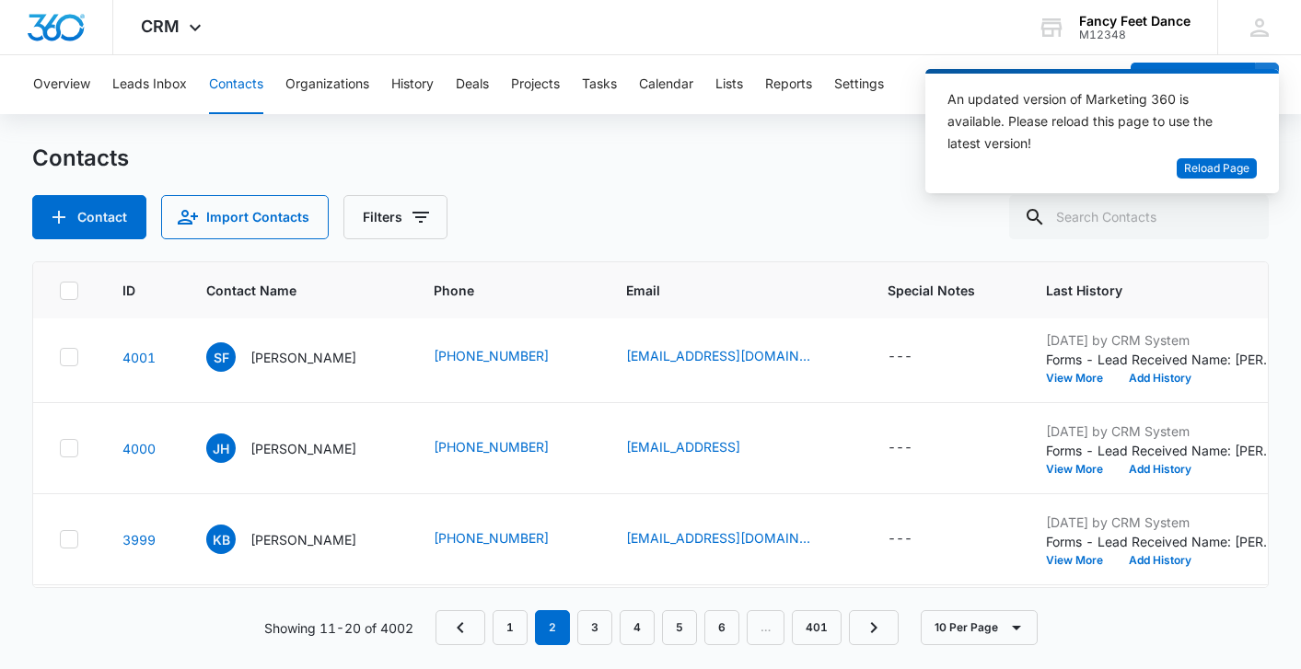
scroll to position [643, 4]
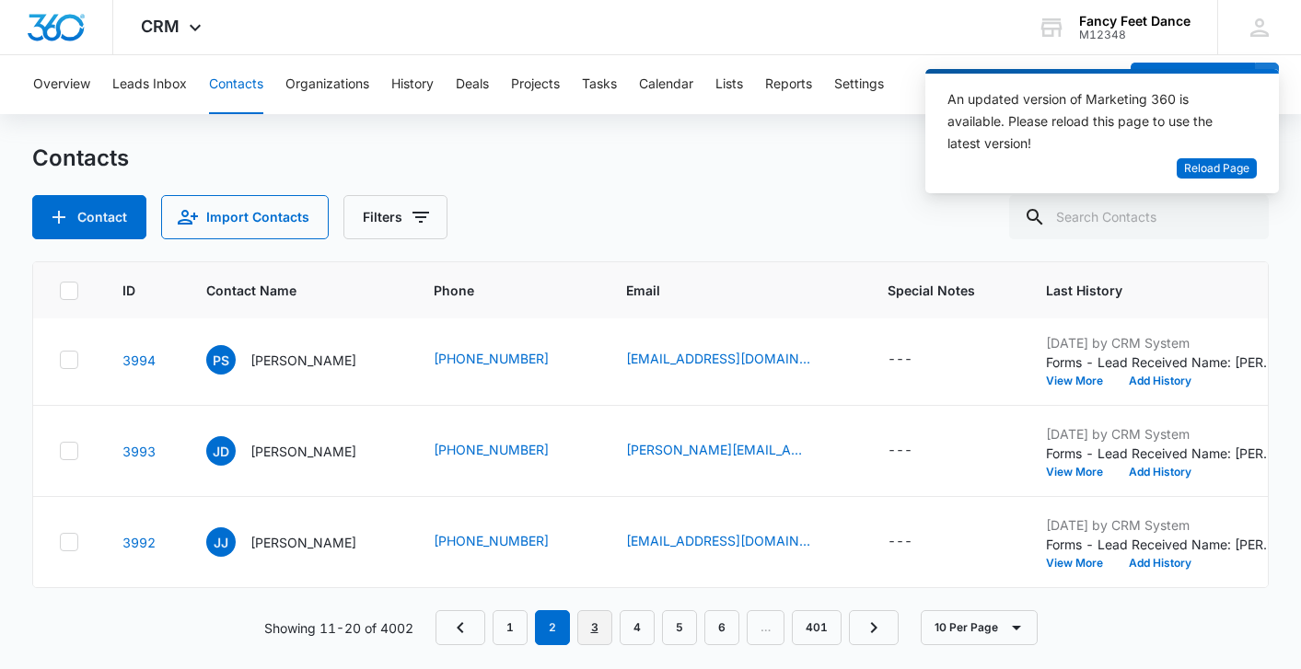
click at [601, 644] on link "3" at bounding box center [594, 627] width 35 height 35
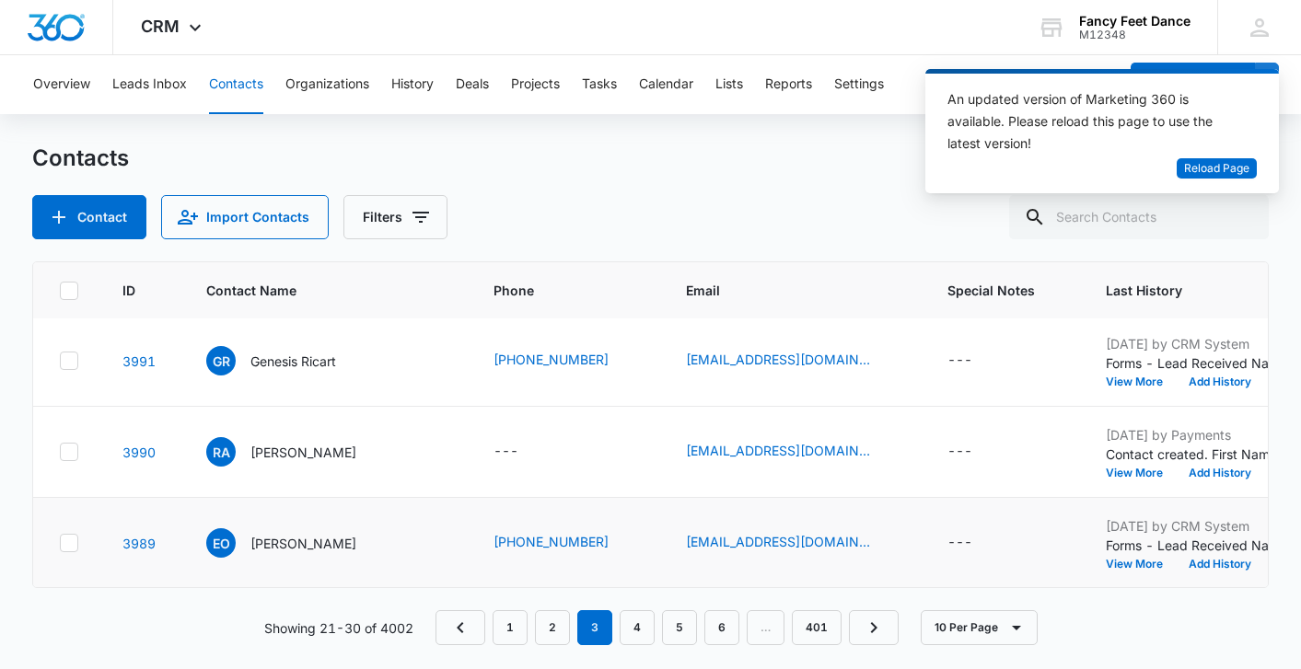
scroll to position [0, 4]
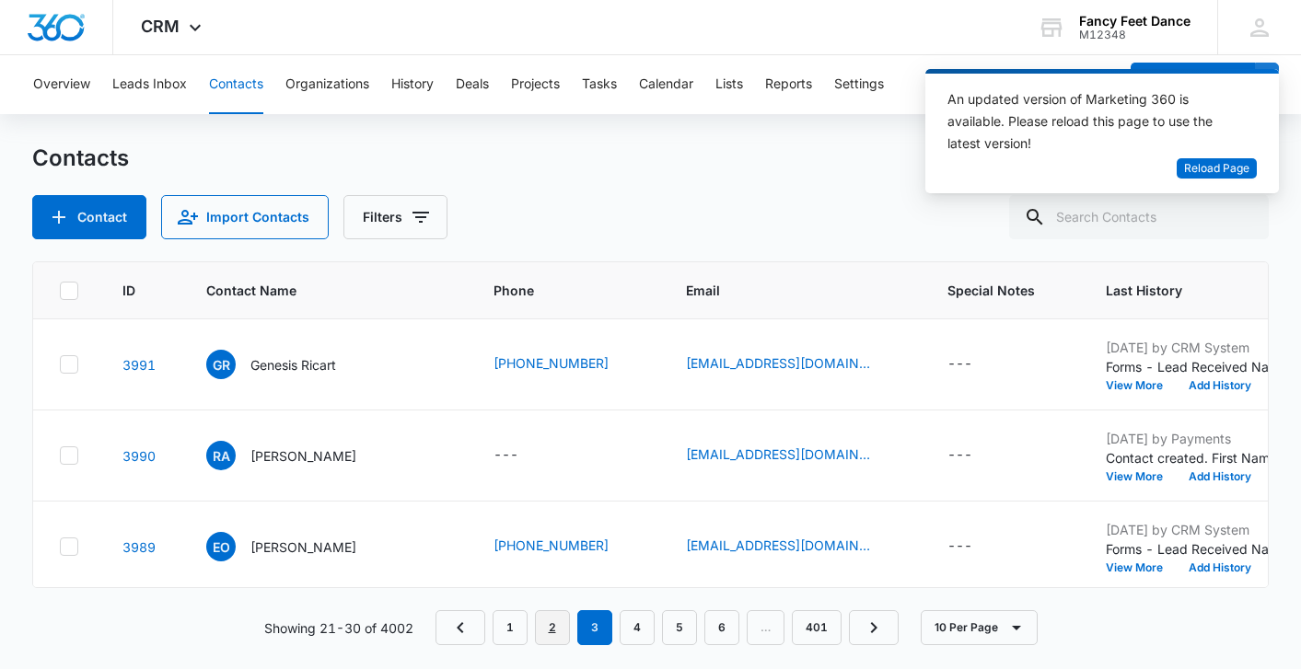
click at [548, 623] on link "2" at bounding box center [552, 627] width 35 height 35
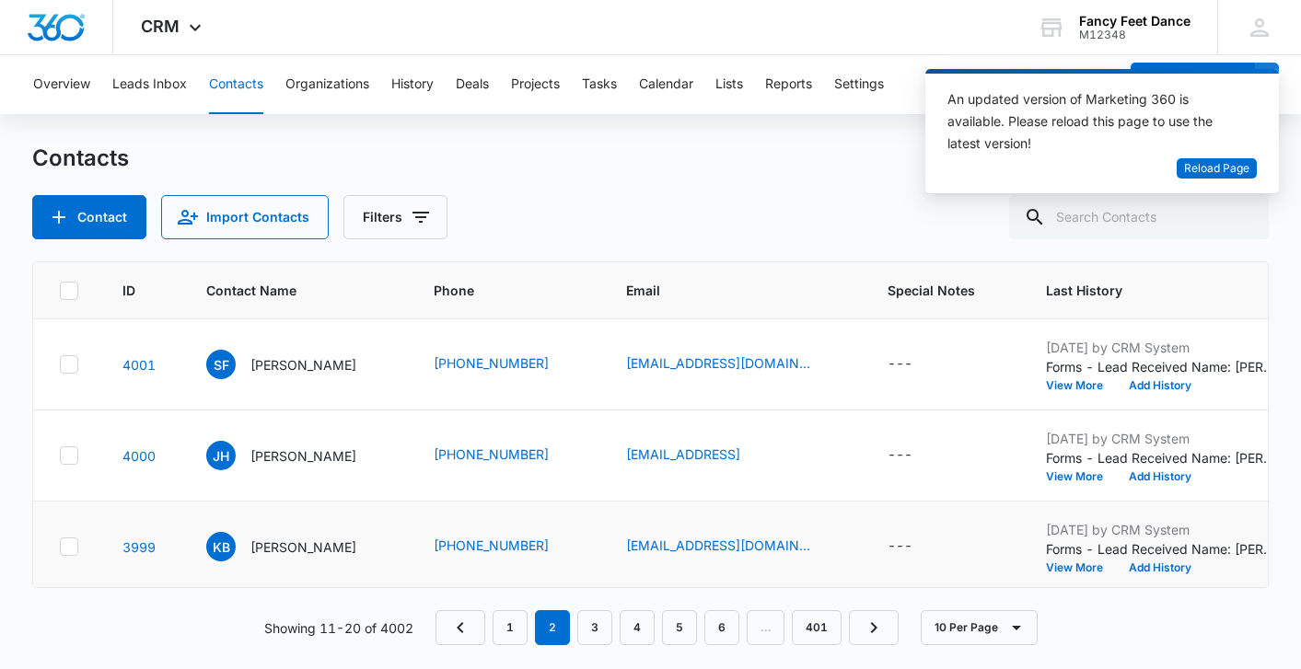
scroll to position [643, 4]
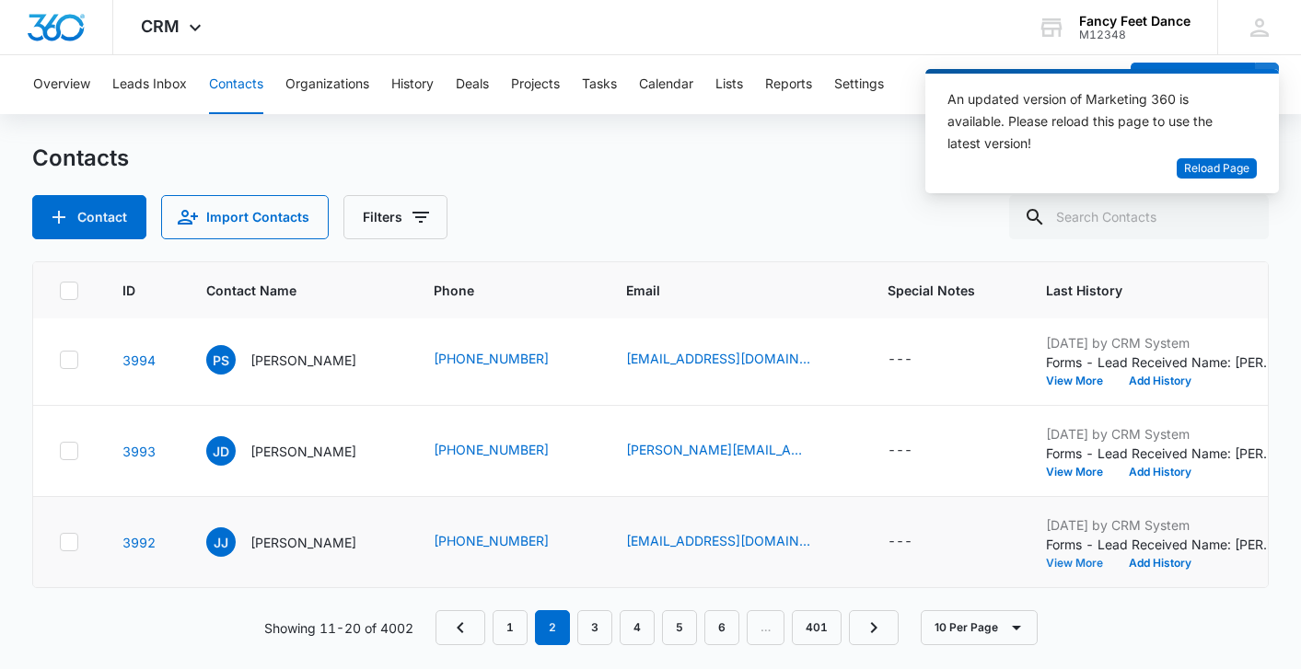
click at [1063, 564] on button "View More" at bounding box center [1081, 563] width 70 height 11
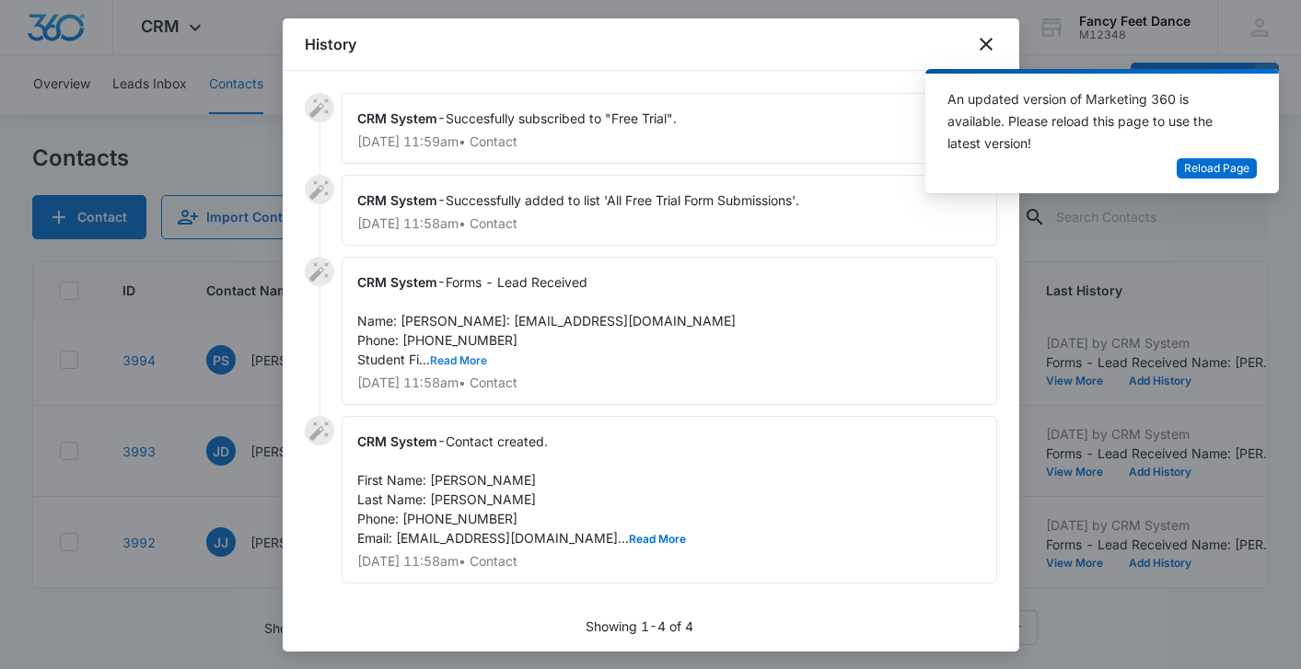
click at [458, 366] on button "Read More" at bounding box center [458, 360] width 57 height 11
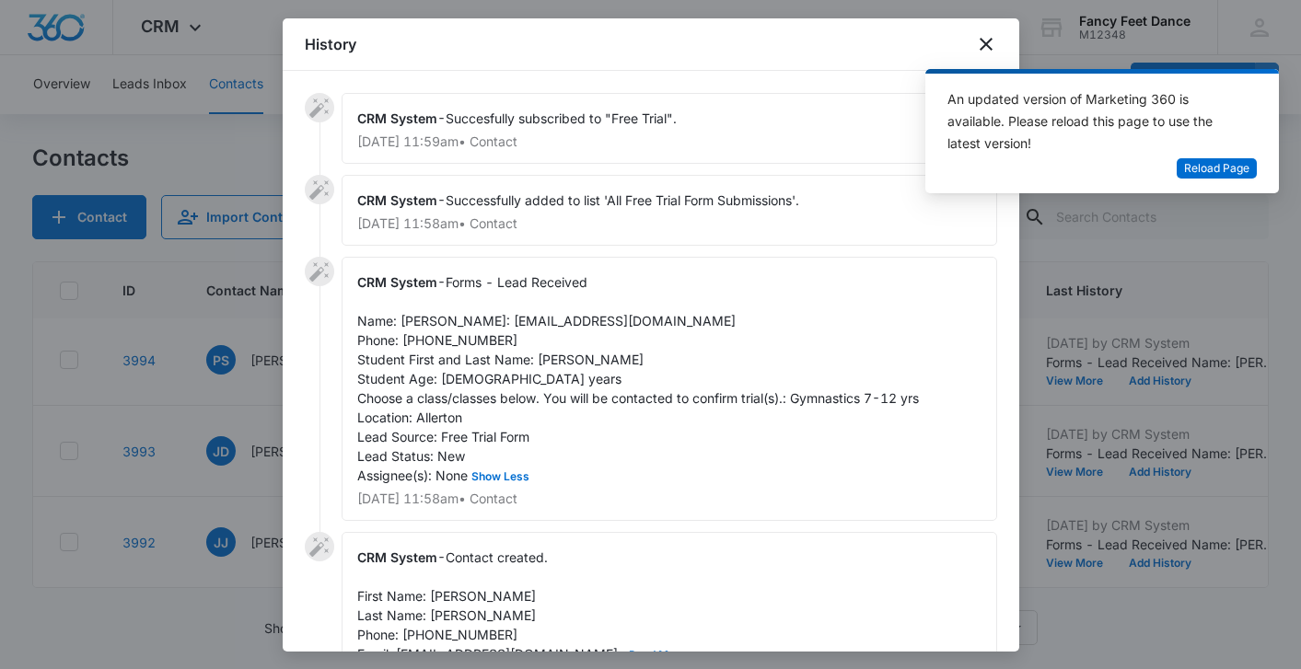
click at [458, 366] on span "Forms - Lead Received Name: [PERSON_NAME]: [EMAIL_ADDRESS][DOMAIN_NAME] Phone: …" at bounding box center [638, 378] width 562 height 209
click at [1215, 173] on span "Reload Page" at bounding box center [1216, 168] width 65 height 17
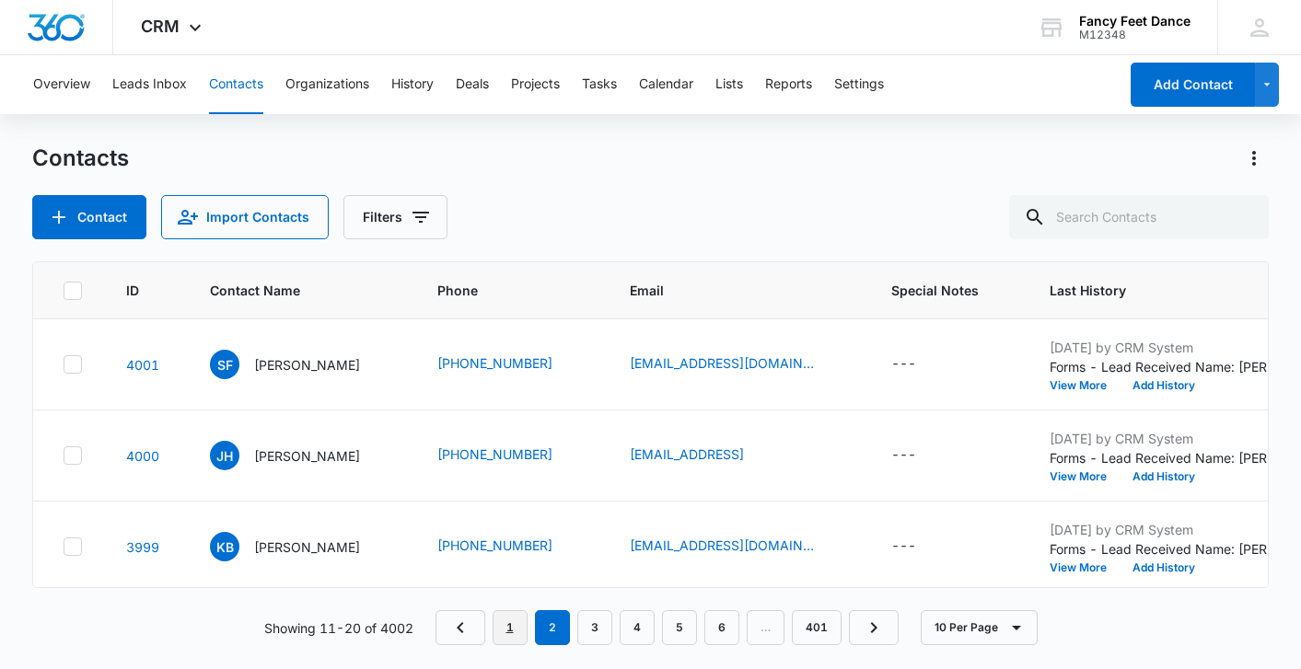
click at [521, 633] on link "1" at bounding box center [510, 627] width 35 height 35
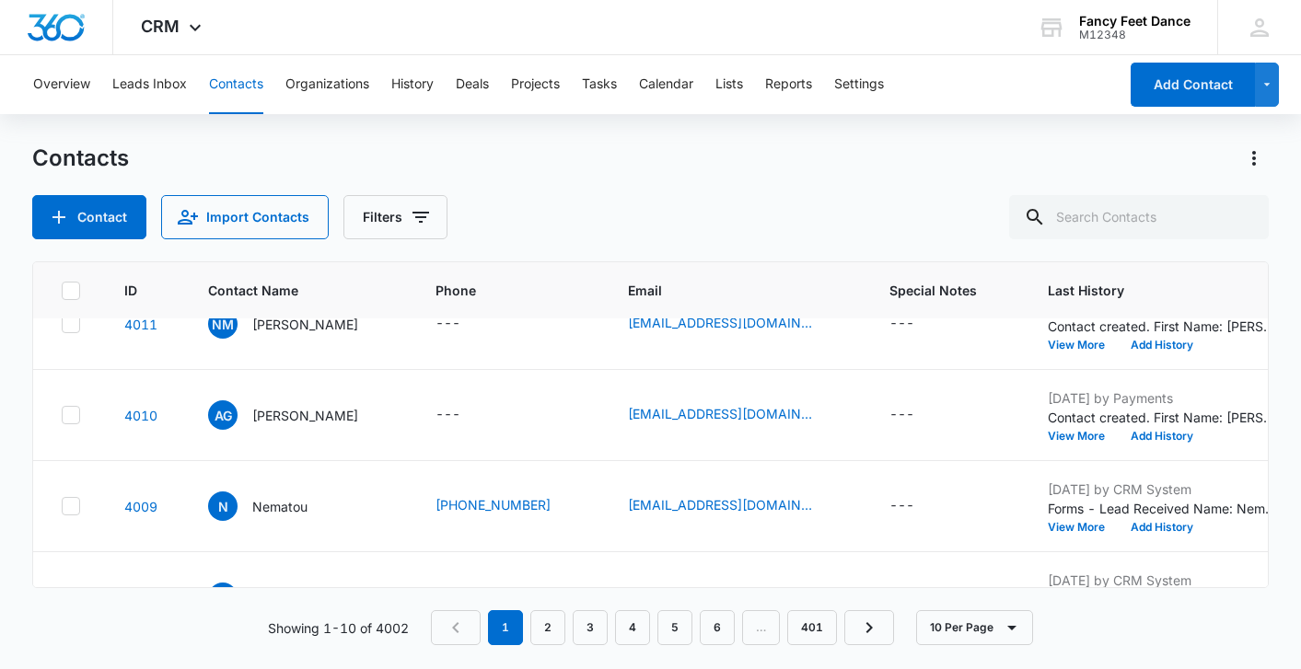
scroll to position [0, 2]
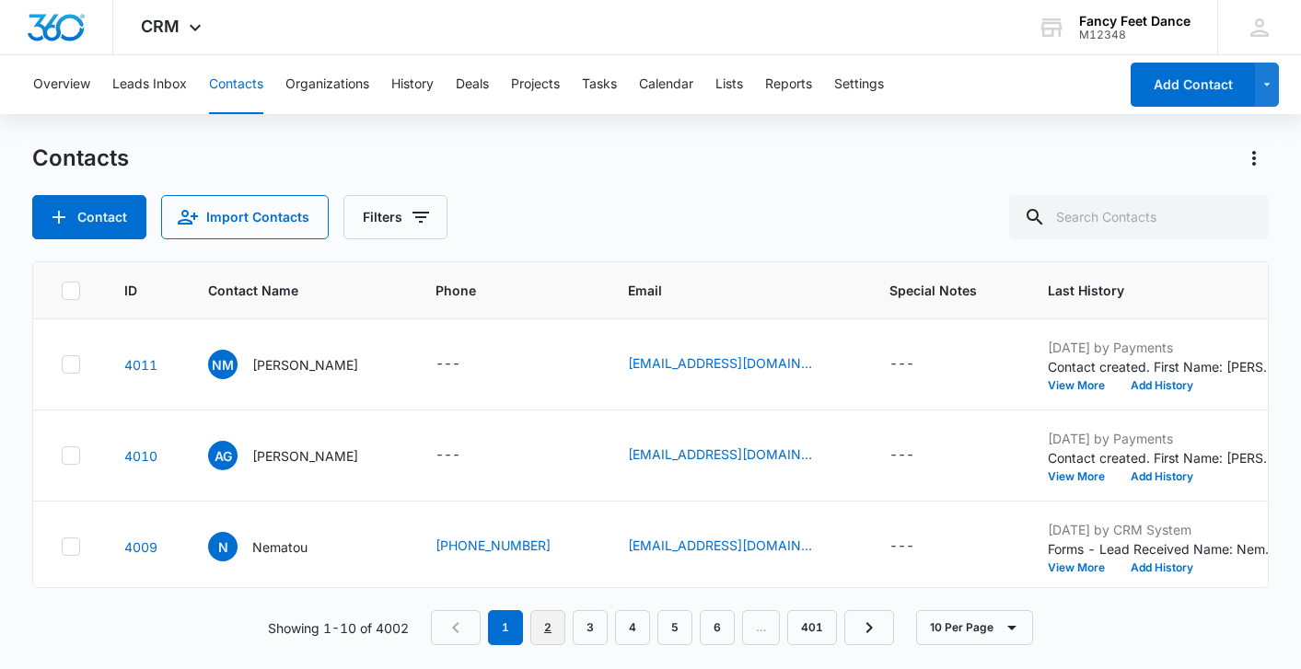
click at [542, 633] on link "2" at bounding box center [547, 627] width 35 height 35
